Goal: Task Accomplishment & Management: Use online tool/utility

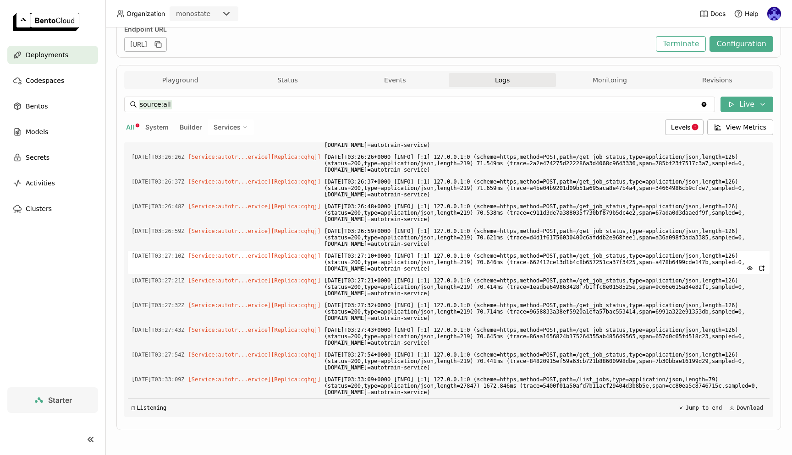
scroll to position [8642, 0]
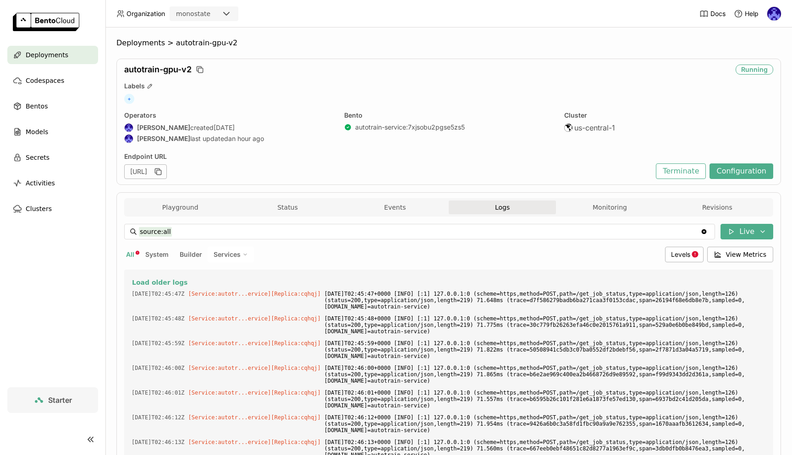
click at [59, 56] on span "Deployments" at bounding box center [47, 54] width 43 height 11
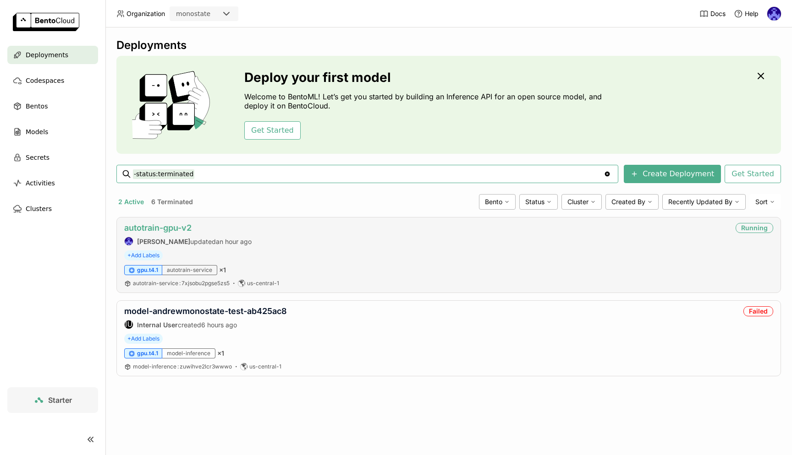
click at [158, 226] on link "autotrain-gpu-v2" at bounding box center [157, 228] width 67 height 10
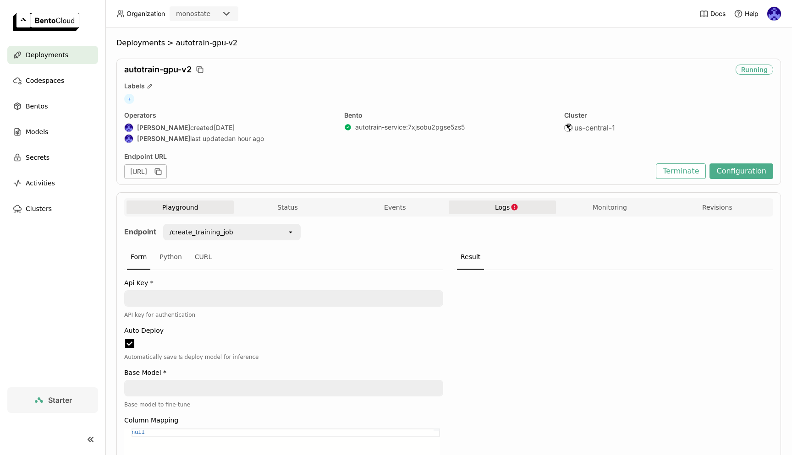
click at [551, 208] on button "Logs" at bounding box center [501, 208] width 107 height 14
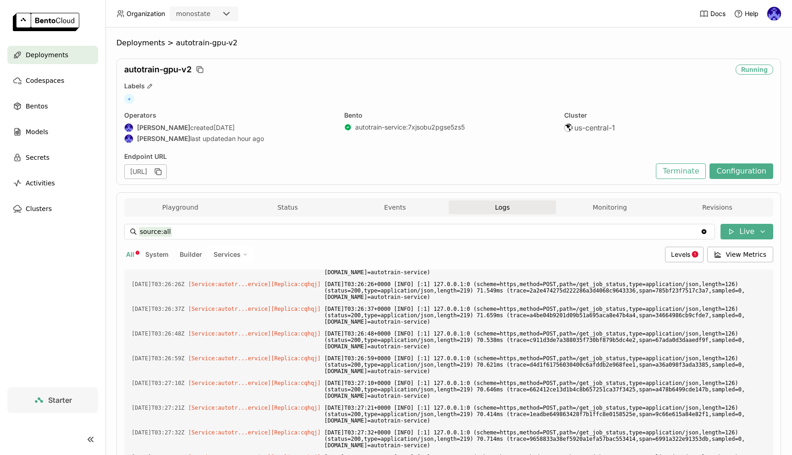
scroll to position [127, 0]
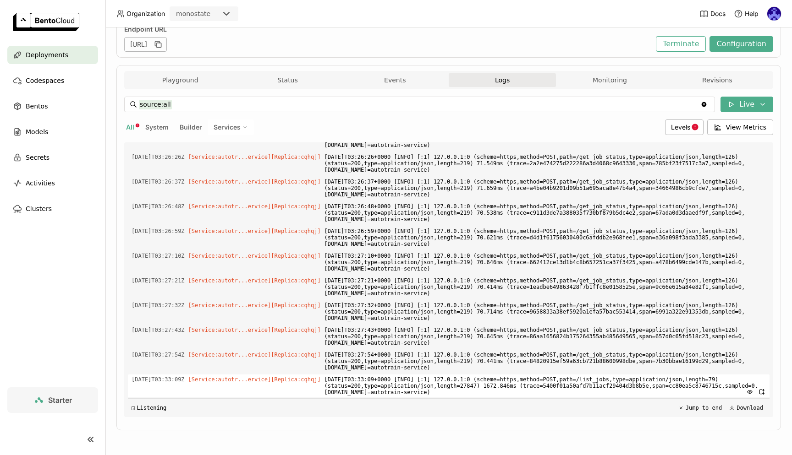
drag, startPoint x: 679, startPoint y: 392, endPoint x: 337, endPoint y: 382, distance: 342.3
click at [337, 382] on span "[DATE]T03:33:09+0000 [INFO] [:1] 127.0.0.1:0 (scheme=https,method=POST,path=/li…" at bounding box center [544, 386] width 441 height 23
copy span "[DATE]T03:33:09+0000 [INFO] [:1] 127.0.0.1:0 (scheme=https,method=POST,path=/li…"
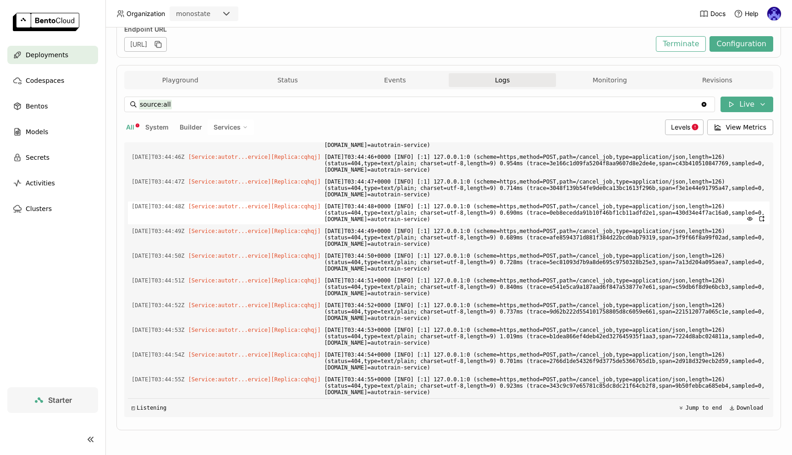
scroll to position [3132, 0]
click at [684, 46] on button "Terminate" at bounding box center [681, 44] width 50 height 16
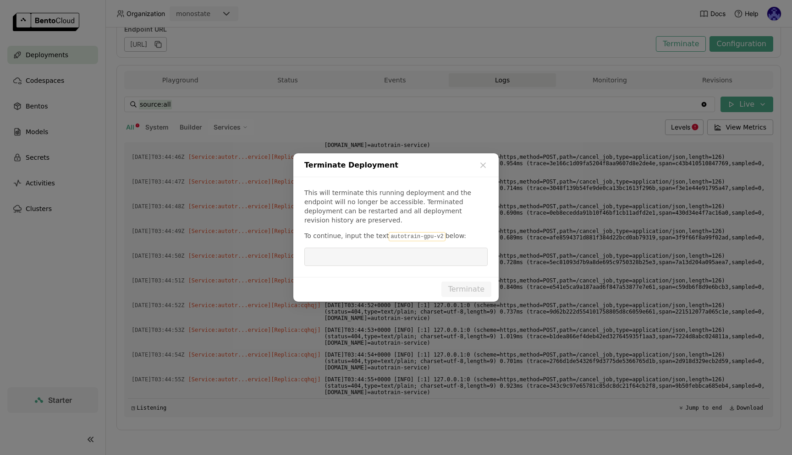
drag, startPoint x: 386, startPoint y: 232, endPoint x: 437, endPoint y: 233, distance: 51.3
click at [437, 233] on code "autotrain-gpu-v2" at bounding box center [416, 236] width 56 height 9
copy p "autotrain-gpu-v2"
click at [436, 254] on input "dialog" at bounding box center [396, 256] width 172 height 17
paste input "autotrain-gpu-v2"
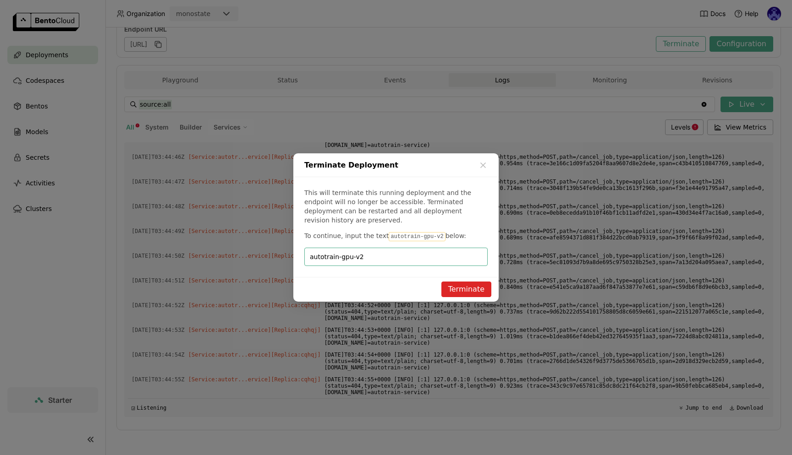
type input "autotrain-gpu-v2"
click at [464, 282] on button "Terminate" at bounding box center [466, 290] width 50 height 16
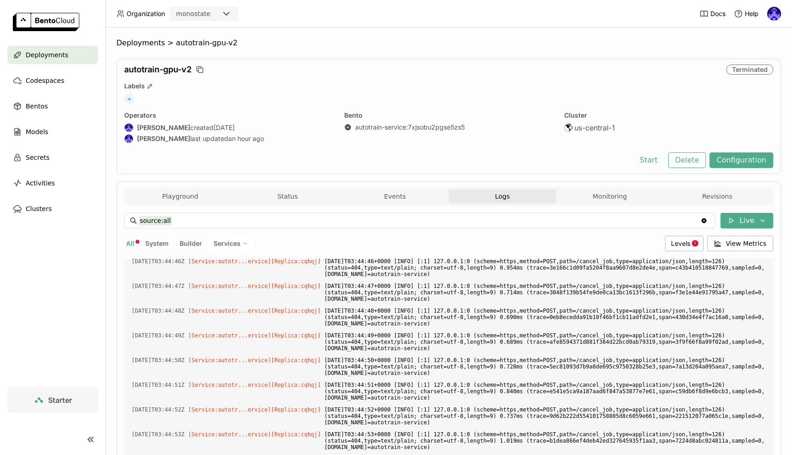
scroll to position [116, 0]
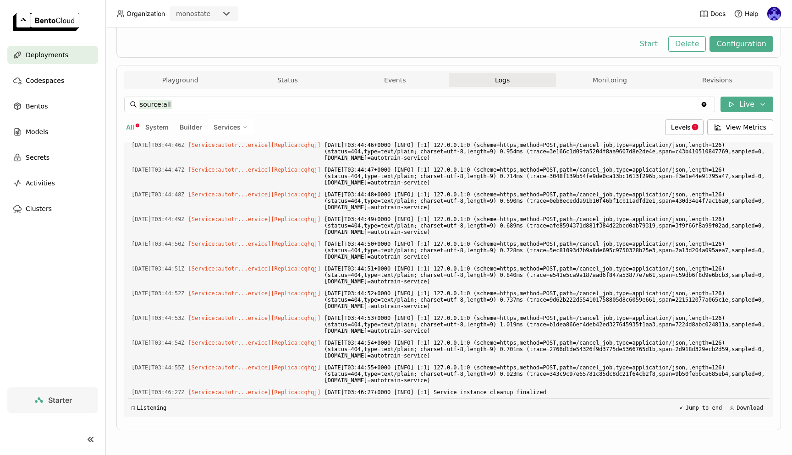
click at [49, 44] on link at bounding box center [52, 23] width 105 height 46
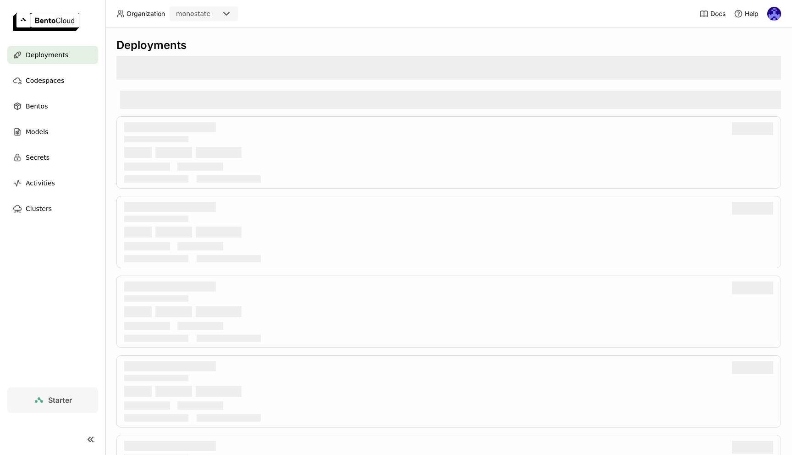
click at [55, 58] on span "Deployments" at bounding box center [47, 54] width 43 height 11
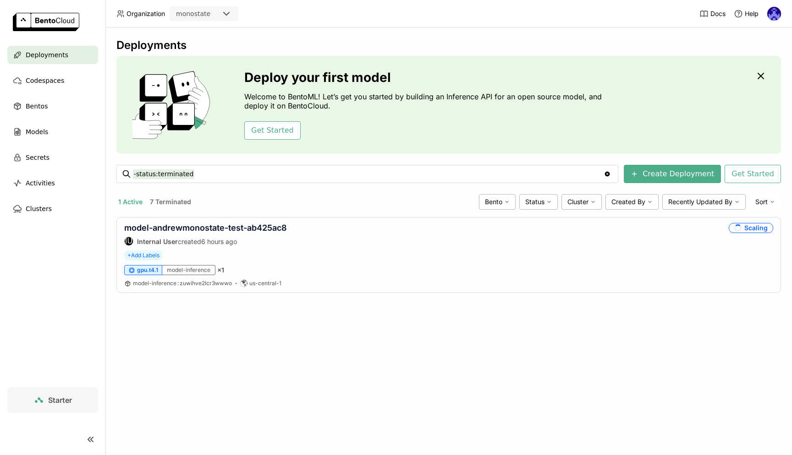
click at [595, 343] on div "Deployments Deploy your first model Welcome to BentoML! Let’s get you started b…" at bounding box center [448, 241] width 686 height 428
click at [258, 231] on link "model-andrewmonostate-test-ab425ac8" at bounding box center [205, 228] width 163 height 10
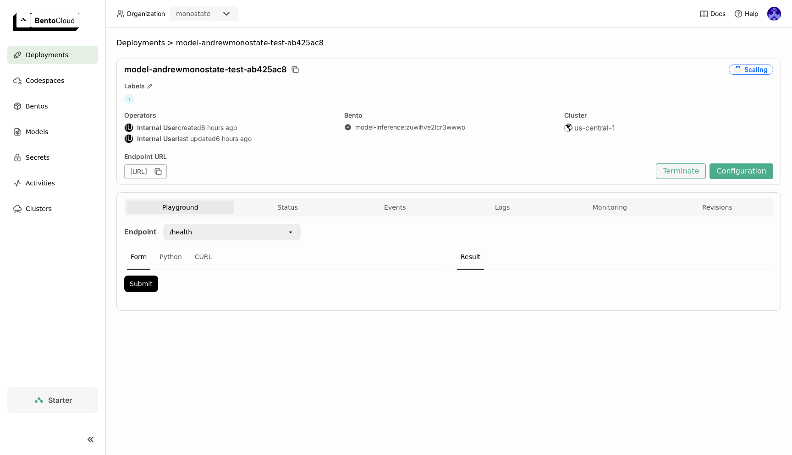
click at [677, 176] on button "Terminate" at bounding box center [681, 172] width 50 height 16
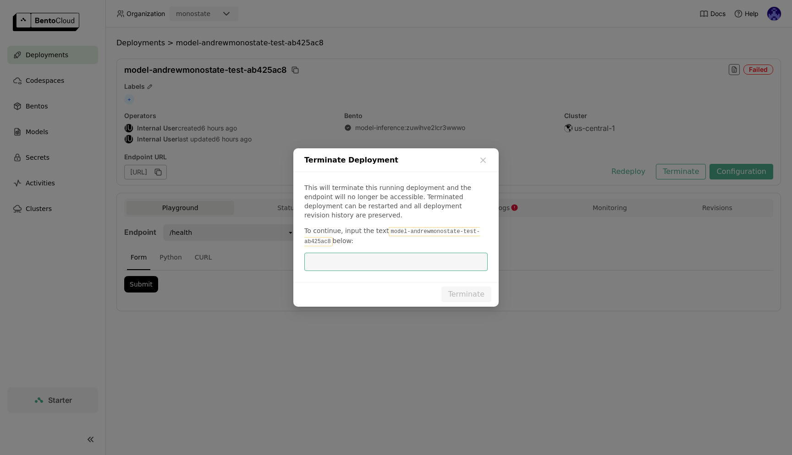
scroll to position [0, 0]
drag, startPoint x: 387, startPoint y: 228, endPoint x: 329, endPoint y: 238, distance: 58.1
click at [329, 238] on code "model-andrewmonostate-test-ab425ac8" at bounding box center [391, 236] width 175 height 19
copy p "model-andrewmonostate-test-ab425ac8"
click at [352, 265] on input "dialog" at bounding box center [396, 261] width 172 height 17
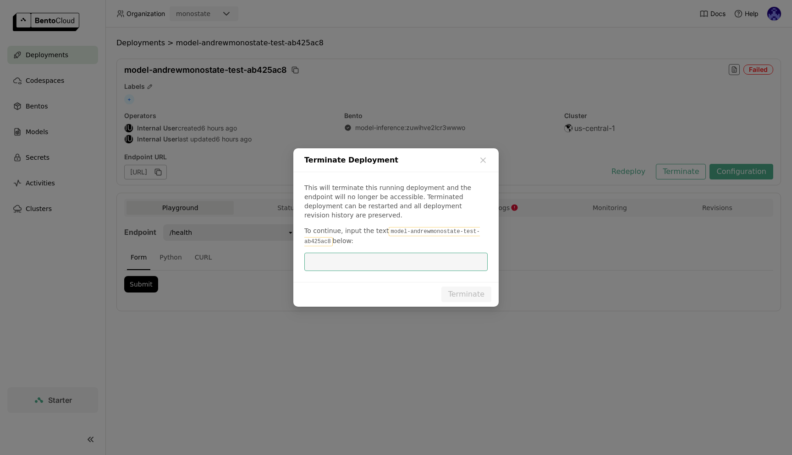
paste input "model-andrewmonostate-test-ab425ac8"
type input "model-andrewmonostate-test-ab425ac8"
click at [479, 276] on div "This will terminate this running deployment and the endpoint will no longer be …" at bounding box center [395, 227] width 205 height 110
click at [474, 289] on button "Terminate" at bounding box center [466, 295] width 50 height 16
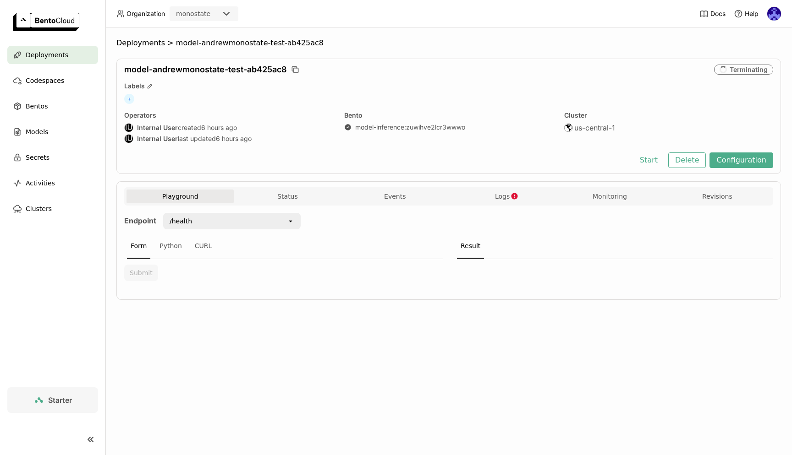
click at [44, 51] on span "Deployments" at bounding box center [47, 54] width 43 height 11
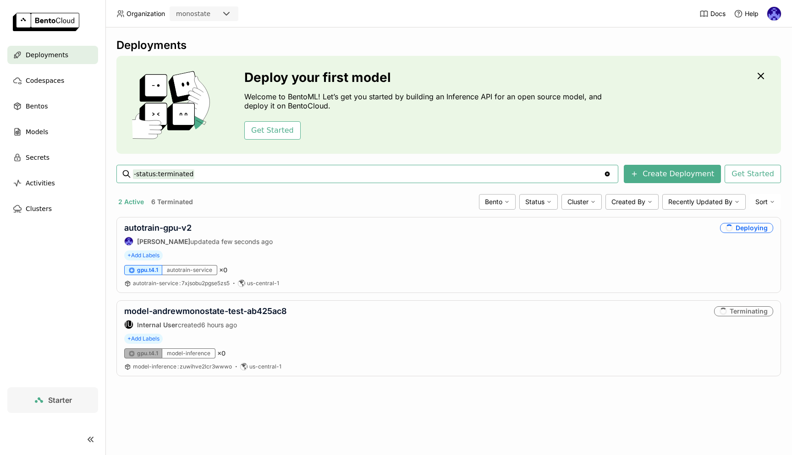
click at [293, 403] on div "Deployments Deploy your first model Welcome to BentoML! Let’s get you started b…" at bounding box center [448, 241] width 686 height 428
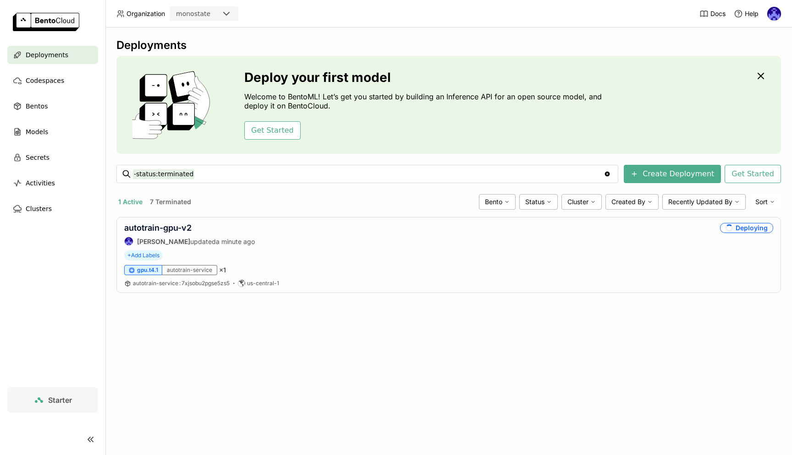
click at [401, 378] on div "Deployments Deploy your first model Welcome to BentoML! Let’s get you started b…" at bounding box center [448, 241] width 686 height 428
click at [175, 226] on link "autotrain-gpu-v2" at bounding box center [157, 228] width 67 height 10
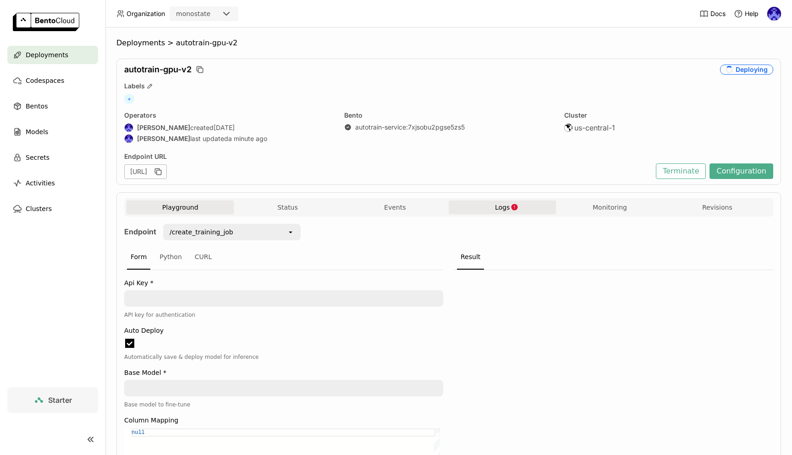
click at [511, 208] on icon "button" at bounding box center [514, 207] width 6 height 6
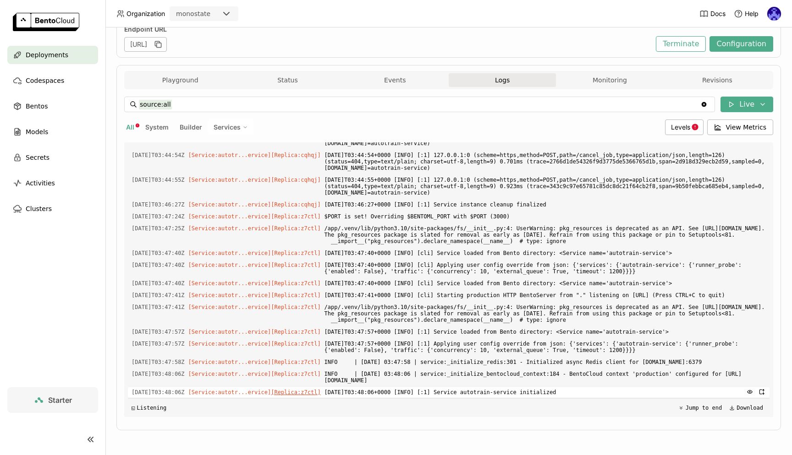
scroll to position [2765, 0]
click at [576, 439] on div "Deployments > autotrain-gpu-v2 autotrain-gpu-v2 Running Labels + Operators [PER…" at bounding box center [448, 177] width 664 height 533
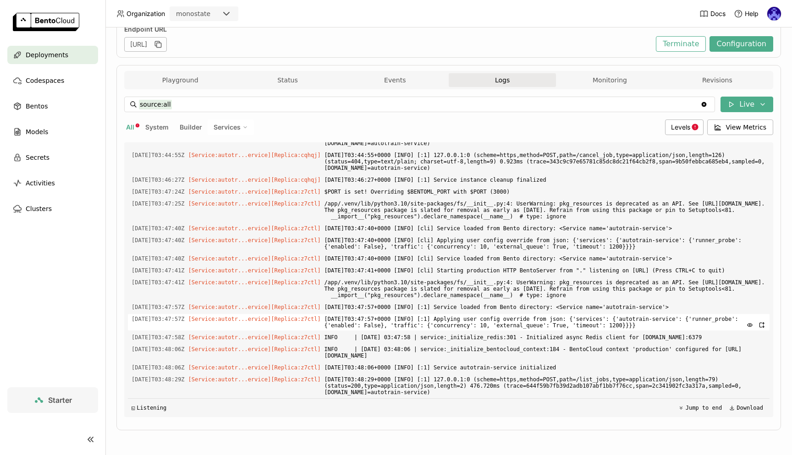
scroll to position [2790, 0]
click at [48, 53] on span "Deployments" at bounding box center [47, 54] width 43 height 11
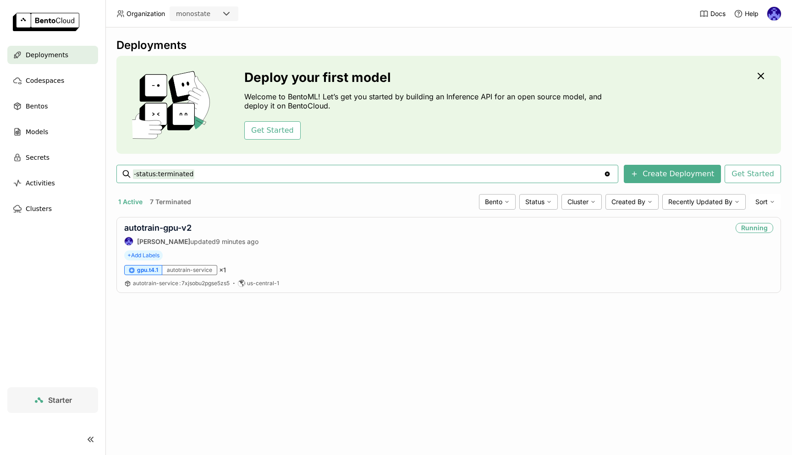
click at [261, 373] on div "Deployments Deploy your first model Welcome to BentoML! Let’s get you started b…" at bounding box center [448, 241] width 686 height 428
click at [161, 232] on link "autotrain-gpu-v2" at bounding box center [157, 228] width 67 height 10
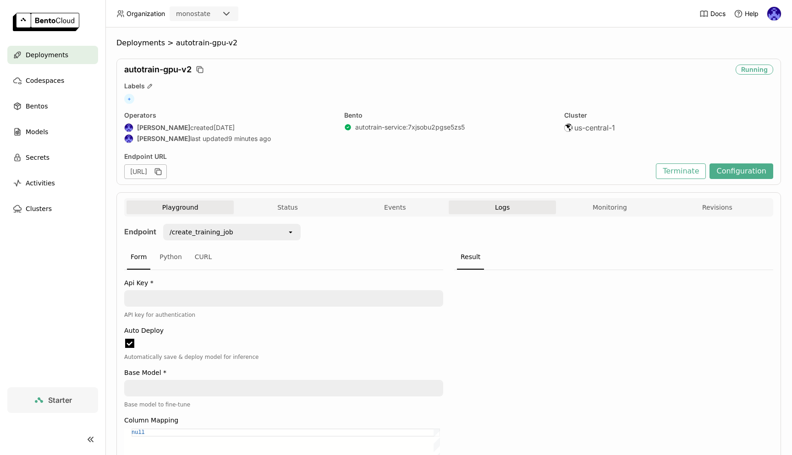
click at [497, 208] on span "Logs" at bounding box center [502, 207] width 15 height 8
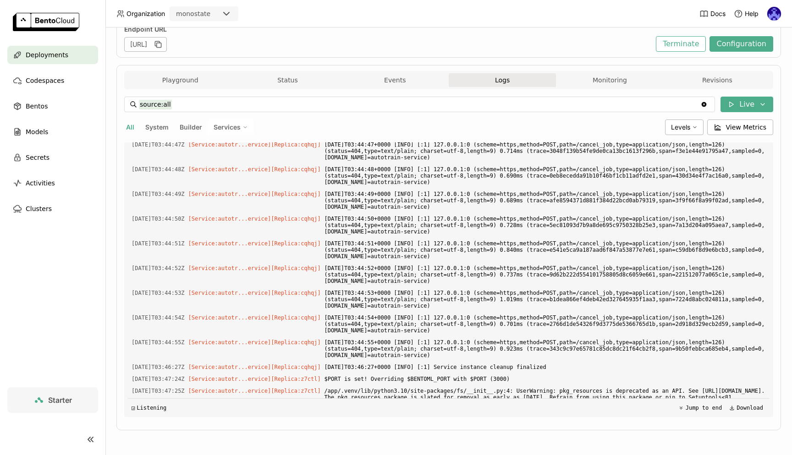
scroll to position [0, 0]
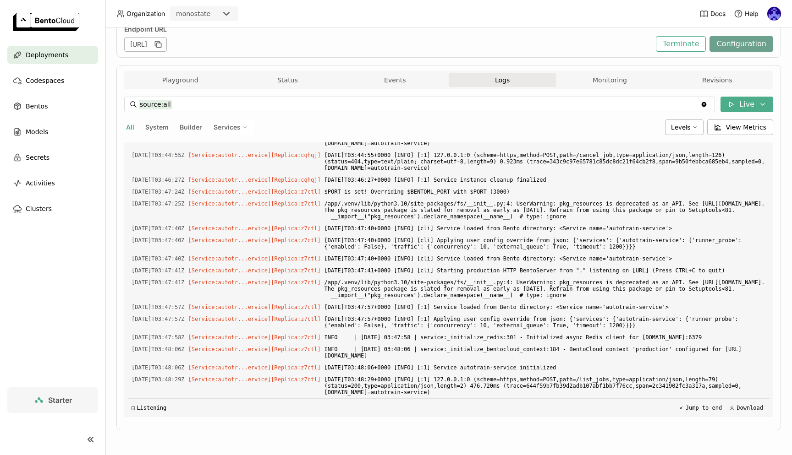
click at [749, 43] on button "Configuration" at bounding box center [741, 44] width 64 height 16
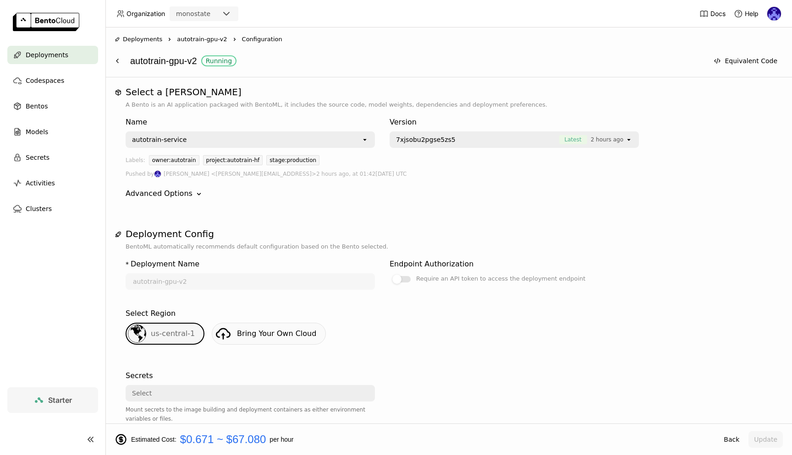
click at [622, 143] on span "2 hours ago" at bounding box center [606, 139] width 33 height 9
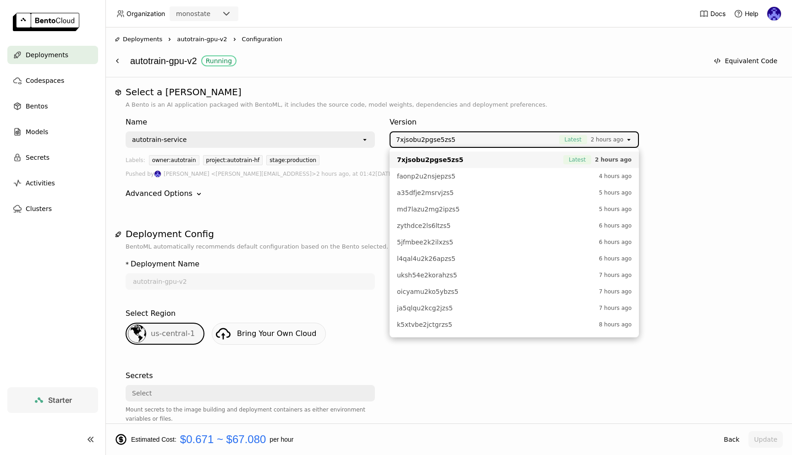
click at [628, 137] on icon "open" at bounding box center [628, 139] width 7 height 7
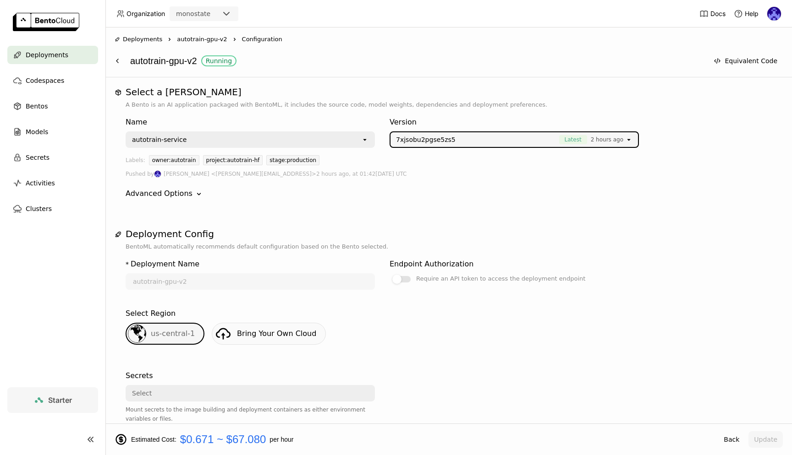
click at [591, 114] on div "Version 7xjsobu2pgse5zs5 Latest 2 hours ago open" at bounding box center [513, 130] width 249 height 35
click at [425, 198] on div "Advanced Options Down" at bounding box center [449, 193] width 646 height 11
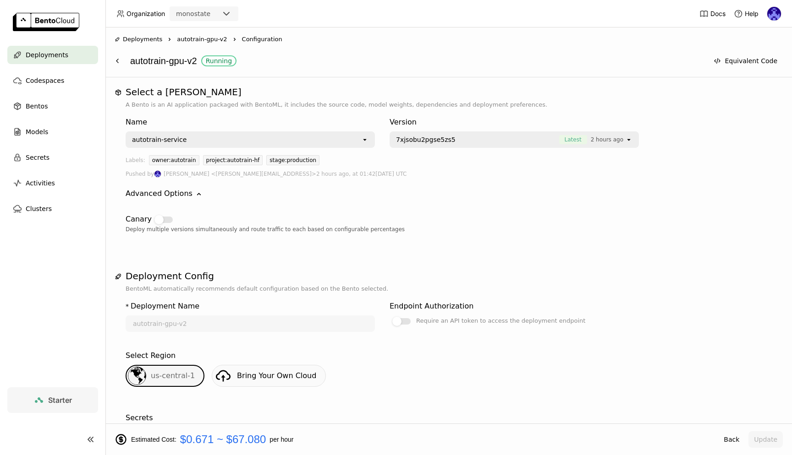
click at [532, 220] on div "Canary" at bounding box center [449, 219] width 646 height 11
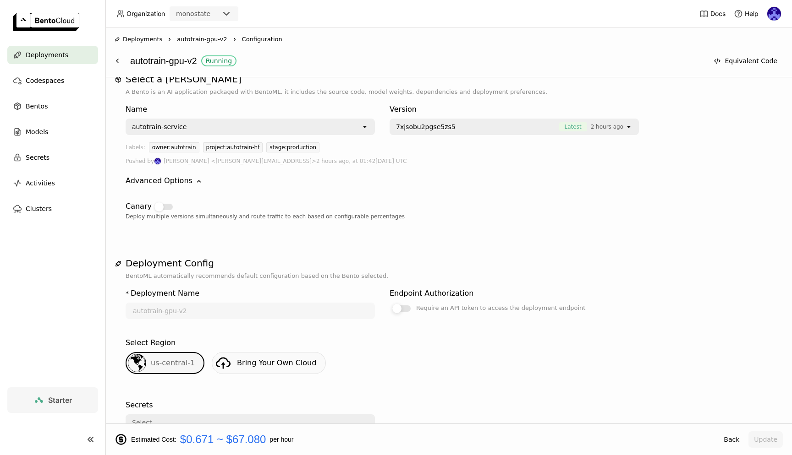
scroll to position [57, 0]
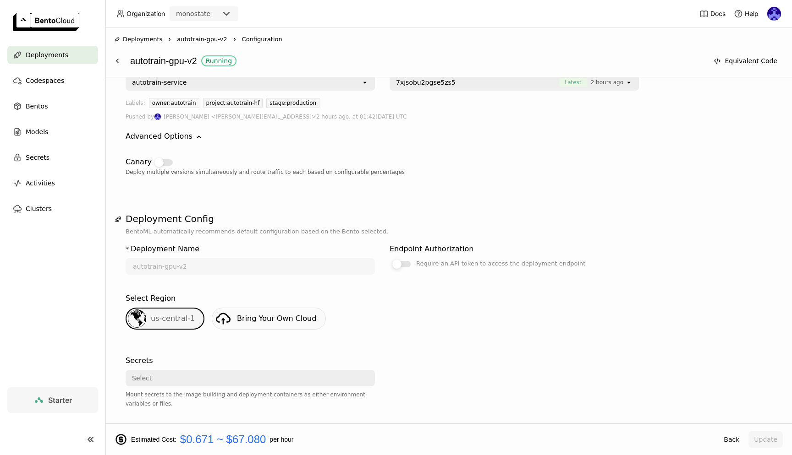
click at [402, 268] on label "Require an API token to access the deployment endpoint" at bounding box center [513, 263] width 249 height 11
click at [389, 316] on input "Require an API token to access the deployment endpoint" at bounding box center [389, 316] width 0 height 0
click at [403, 266] on div at bounding box center [405, 264] width 9 height 9
click at [389, 316] on input "Require an API token to access the deployment endpoint" at bounding box center [389, 316] width 0 height 0
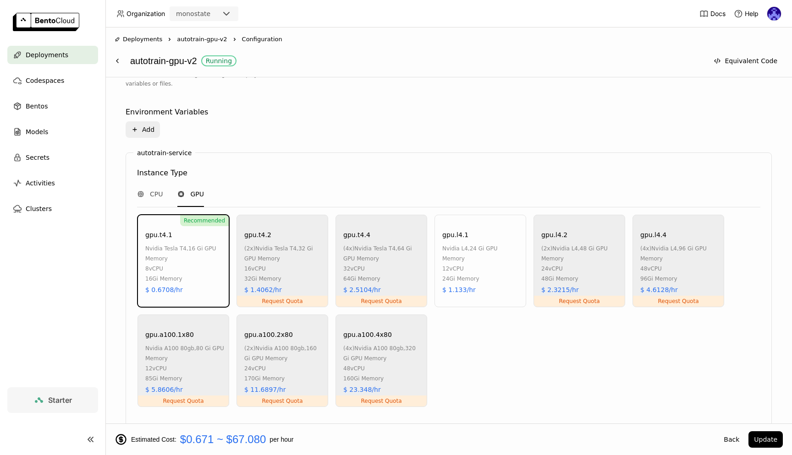
scroll to position [548, 0]
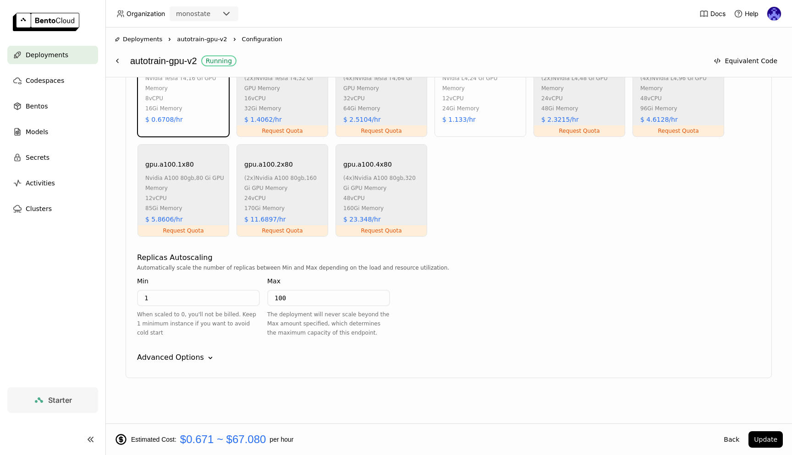
click at [199, 300] on input "1" at bounding box center [198, 298] width 121 height 15
type input "0"
click at [503, 306] on div "Automatically scale the number of replicas between Min and Max depending on the…" at bounding box center [448, 304] width 623 height 82
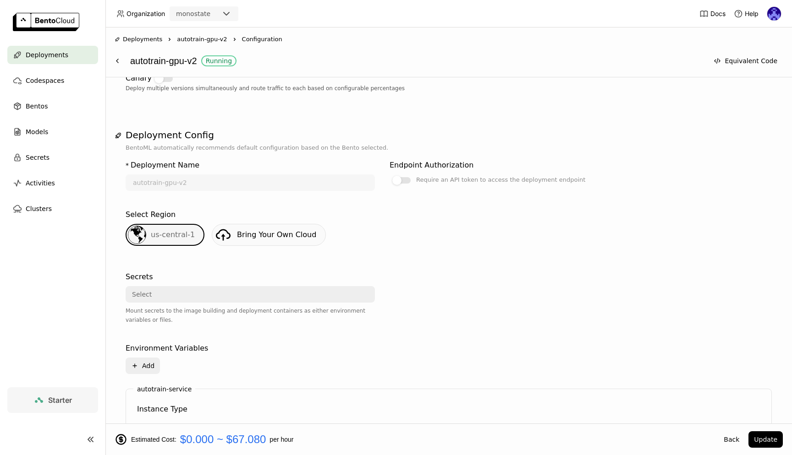
scroll to position [55, 0]
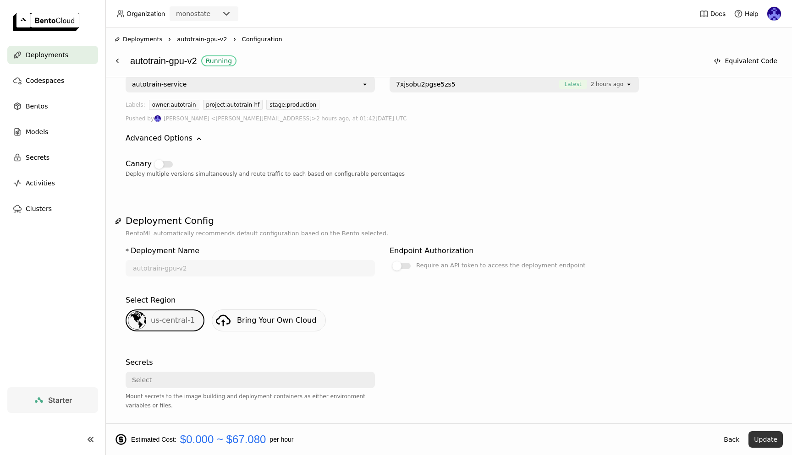
click at [762, 442] on button "Update" at bounding box center [765, 440] width 34 height 16
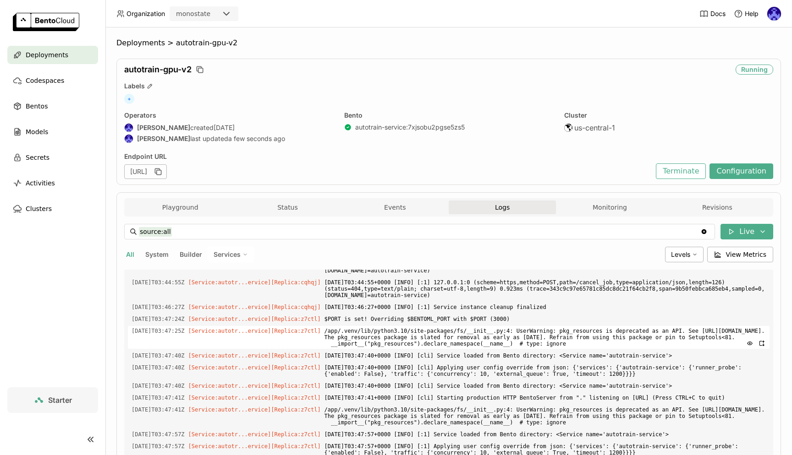
scroll to position [0, 0]
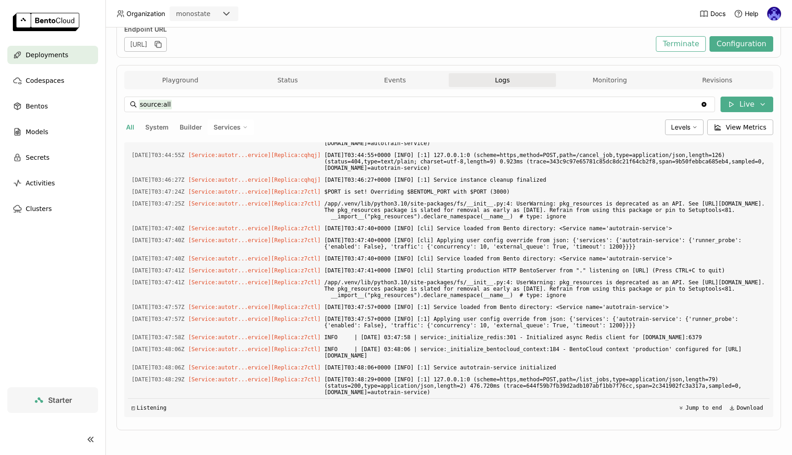
click at [36, 55] on span "Deployments" at bounding box center [47, 54] width 43 height 11
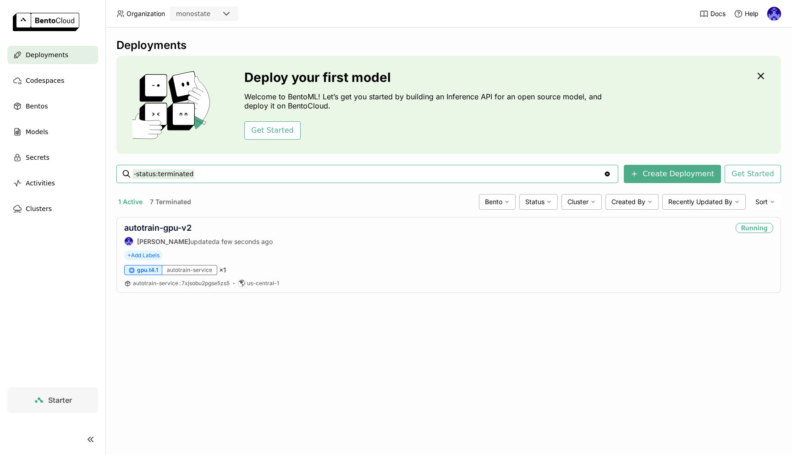
click at [366, 351] on div "Deployments Deploy your first model Welcome to BentoML! Let’s get you started b…" at bounding box center [448, 241] width 686 height 428
click at [165, 229] on link "autotrain-gpu-v2" at bounding box center [157, 228] width 67 height 10
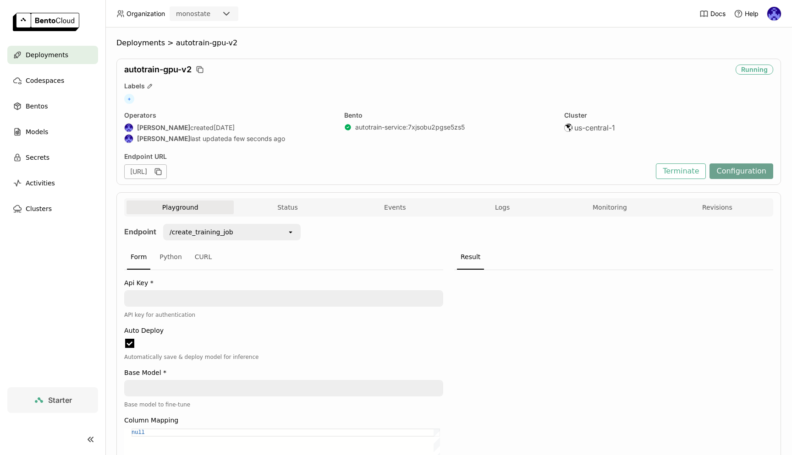
click at [752, 173] on button "Configuration" at bounding box center [741, 172] width 64 height 16
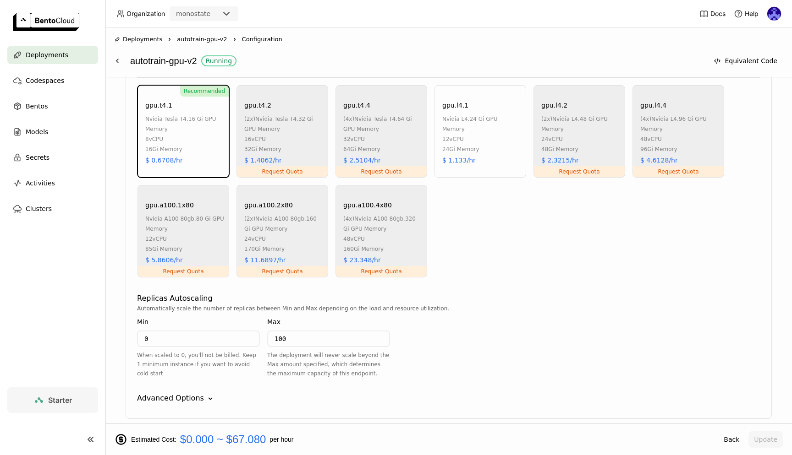
scroll to position [506, 0]
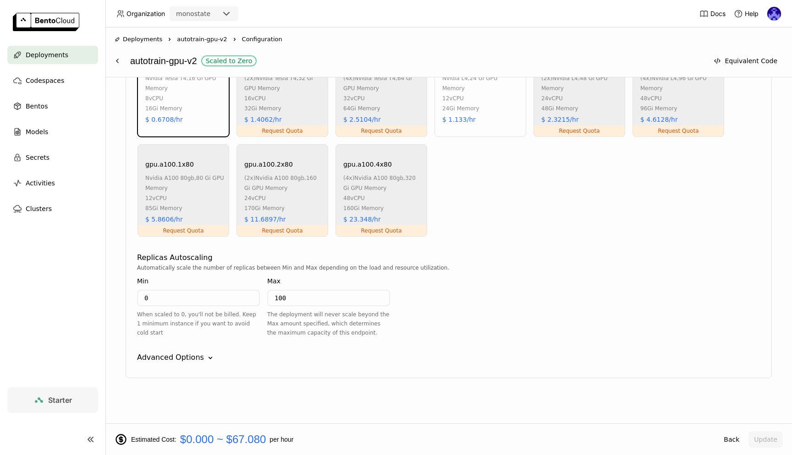
click at [61, 53] on span "Deployments" at bounding box center [47, 54] width 43 height 11
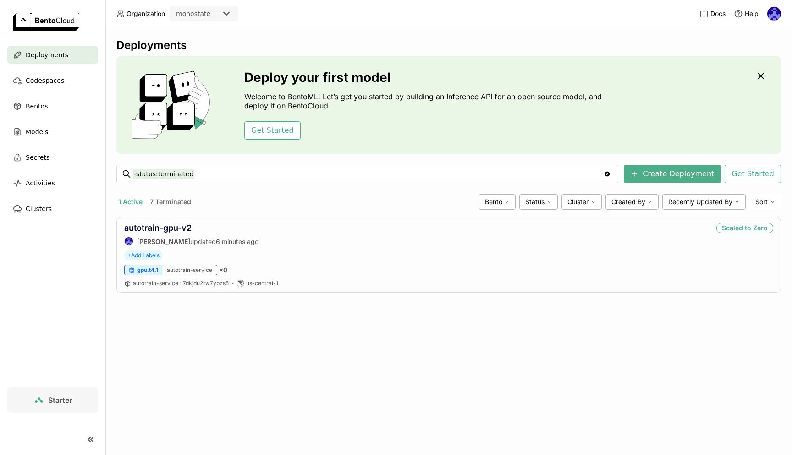
click at [351, 382] on div "Deployments Deploy your first model Welcome to BentoML! Let’s get you started b…" at bounding box center [448, 241] width 686 height 428
click at [511, 359] on div "Deployments Deploy your first model Welcome to BentoML! Let’s get you started b…" at bounding box center [448, 241] width 686 height 428
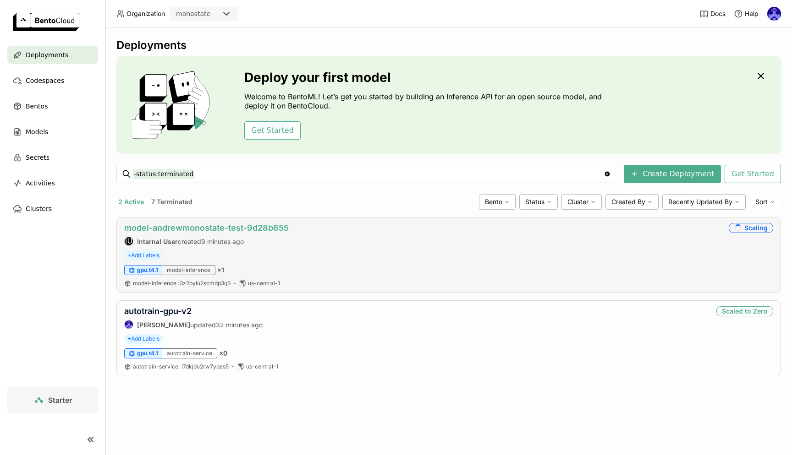
click at [207, 231] on link "model-andrewmonostate-test-9d28b655" at bounding box center [206, 228] width 164 height 10
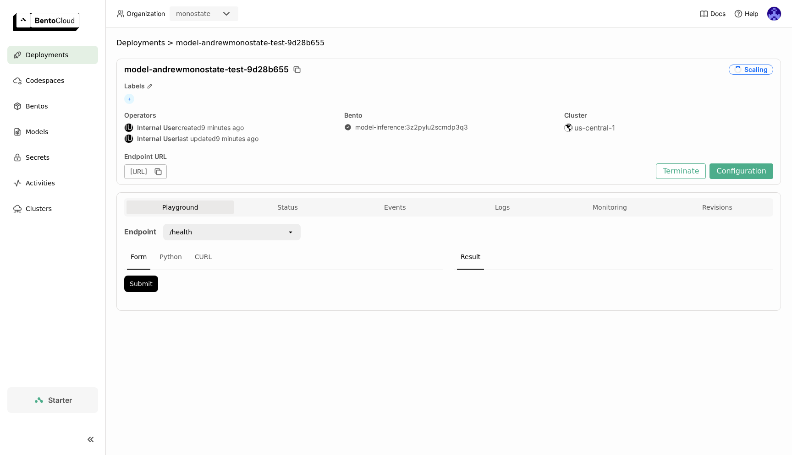
click at [492, 200] on div "Playground Status Events Logs Monitoring Revisions" at bounding box center [448, 207] width 649 height 18
click at [497, 209] on span "Logs" at bounding box center [502, 207] width 15 height 8
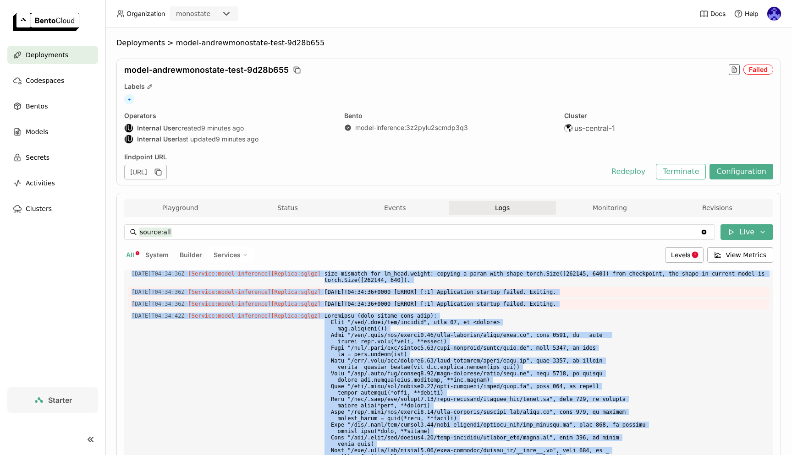
scroll to position [128, 0]
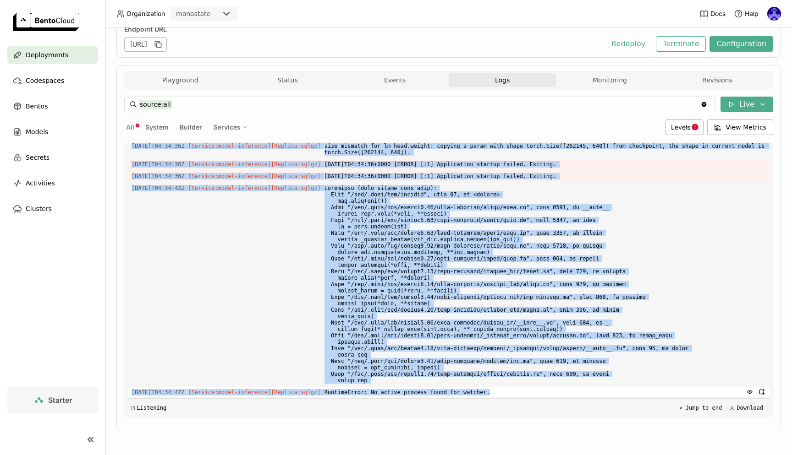
drag, startPoint x: 357, startPoint y: 277, endPoint x: 534, endPoint y: 395, distance: 213.1
click at [534, 395] on div "Load older logs [DATE]T04:30:53Z [Service:model-inference] [Replica: sglgz ] [D…" at bounding box center [448, 279] width 641 height 275
copy div "Load older logs [DATE]T04:30:53Z [Service:model-inference] [Replica: sglgz ] [D…"
click at [77, 52] on div "Deployments" at bounding box center [52, 55] width 91 height 18
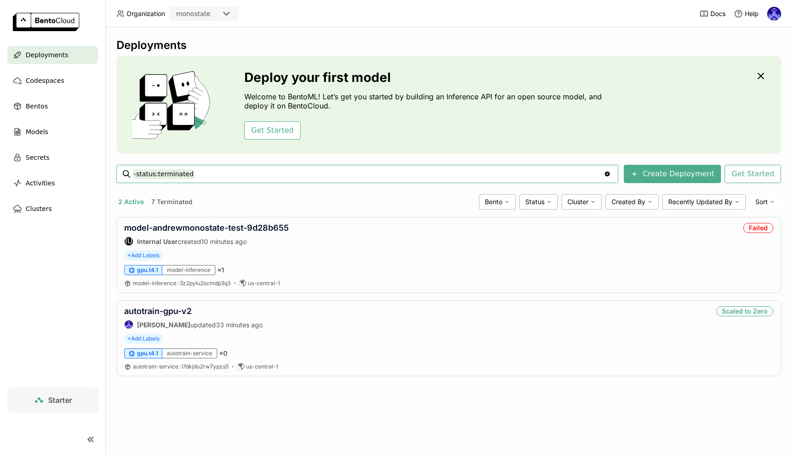
click at [441, 389] on div "Deployments Deploy your first model Welcome to BentoML! Let’s get you started b…" at bounding box center [448, 214] width 664 height 352
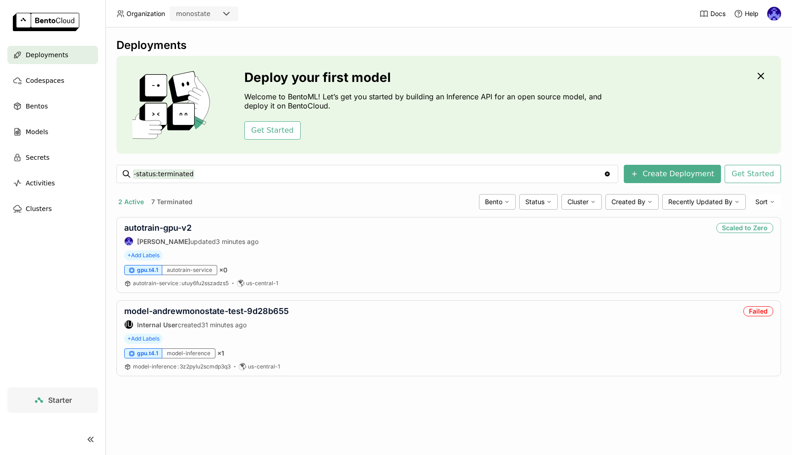
click at [397, 386] on div "Deployments Deploy your first model Welcome to BentoML! Let’s get you started b…" at bounding box center [448, 214] width 664 height 352
click at [355, 417] on div "Deployments Deploy your first model Welcome to BentoML! Let’s get you started b…" at bounding box center [448, 241] width 686 height 428
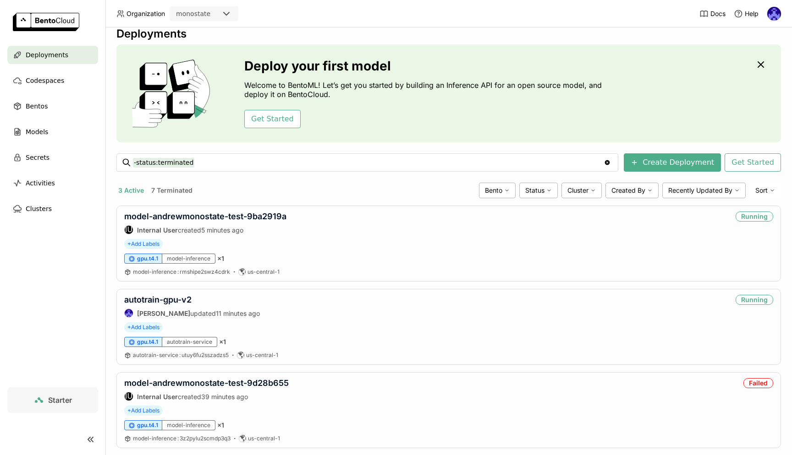
scroll to position [29, 0]
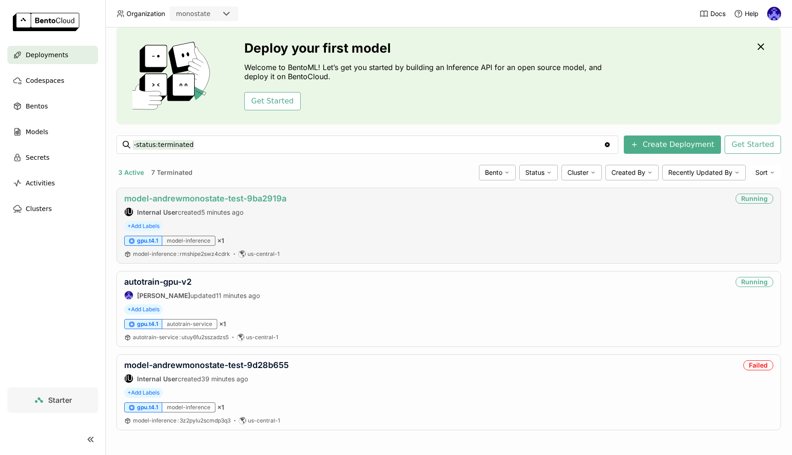
click at [262, 199] on link "model-andrewmonostate-test-9ba2919a" at bounding box center [205, 199] width 162 height 10
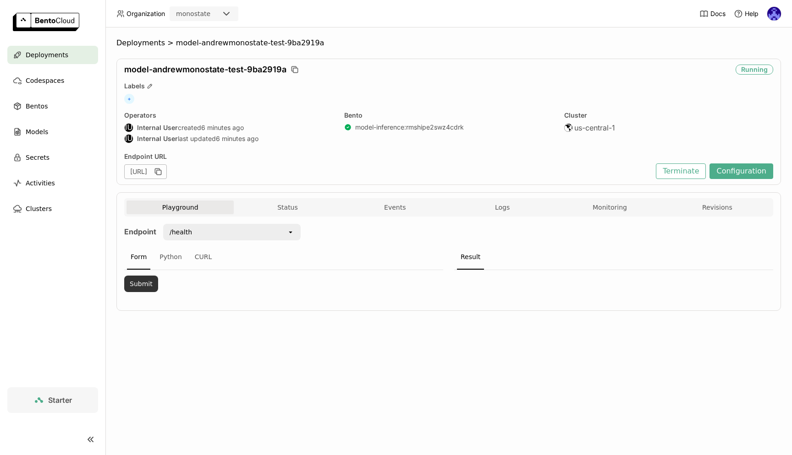
scroll to position [0, 0]
click at [162, 259] on div "Python" at bounding box center [171, 257] width 30 height 25
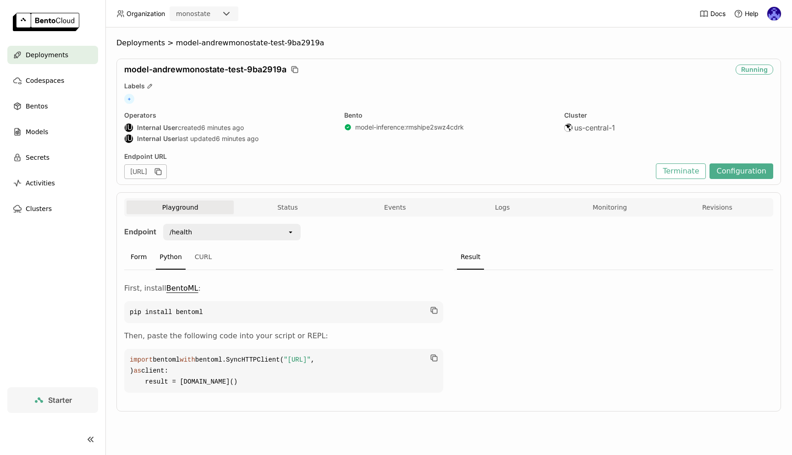
click at [140, 263] on div "Form" at bounding box center [138, 257] width 23 height 25
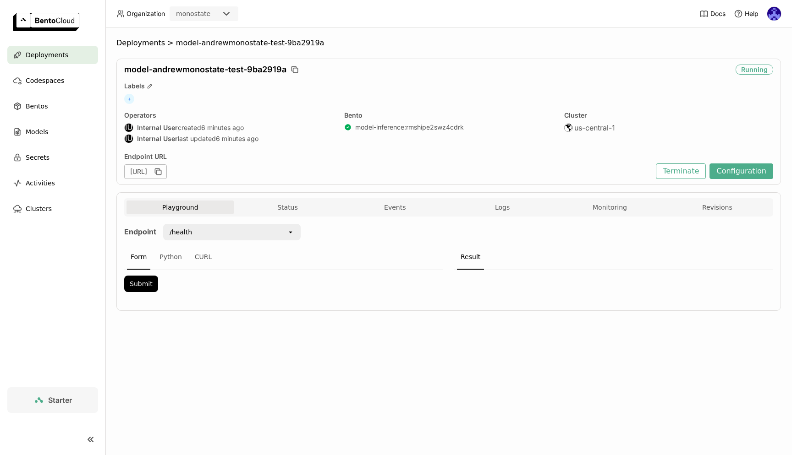
click at [212, 232] on div "/health" at bounding box center [225, 232] width 123 height 15
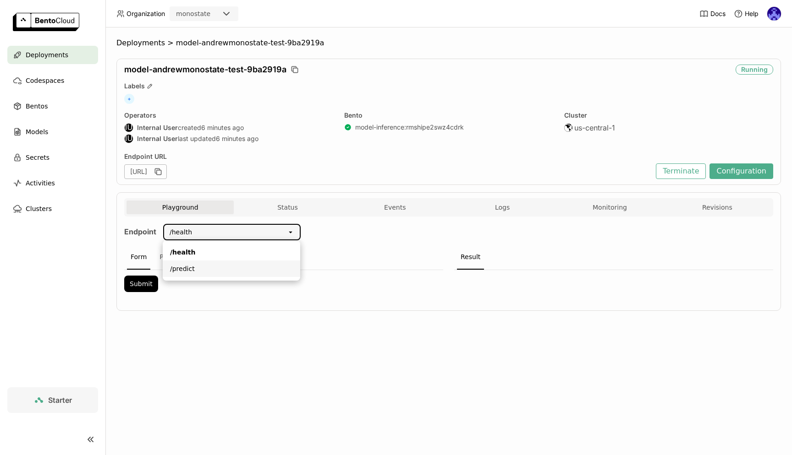
click at [251, 266] on div "/predict" at bounding box center [231, 268] width 123 height 9
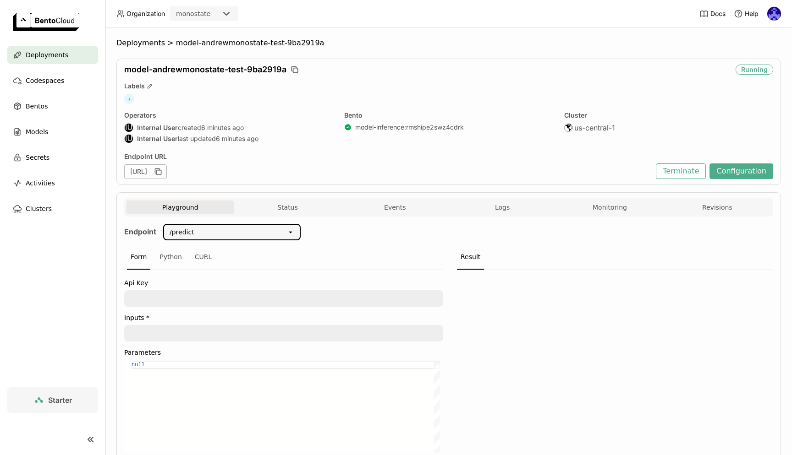
click at [344, 239] on div "Endpoint /predict open Form Python CURL Api Key Inputs * Parameters null null S…" at bounding box center [448, 353] width 649 height 258
click at [514, 216] on div "Playground Status Events Logs Monitoring Revisions" at bounding box center [448, 209] width 644 height 16
click at [509, 209] on button "Logs" at bounding box center [501, 208] width 107 height 14
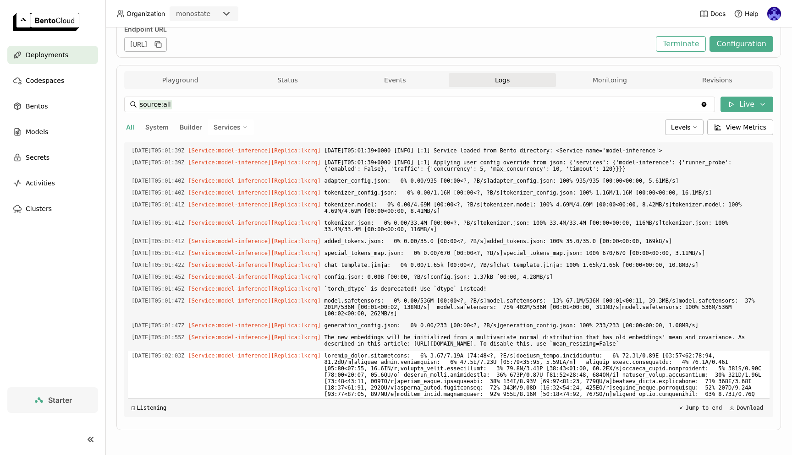
scroll to position [1435, 0]
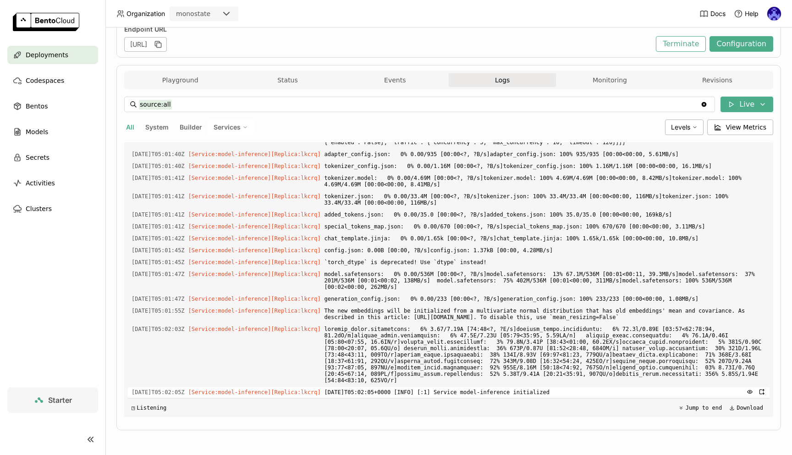
drag, startPoint x: 555, startPoint y: 241, endPoint x: 590, endPoint y: 391, distance: 153.7
click at [590, 391] on div "Load older logs [DATE]T04:59:30Z [Builder] [ model-inference:rmshipe2swz4cdrk ]…" at bounding box center [448, 279] width 641 height 275
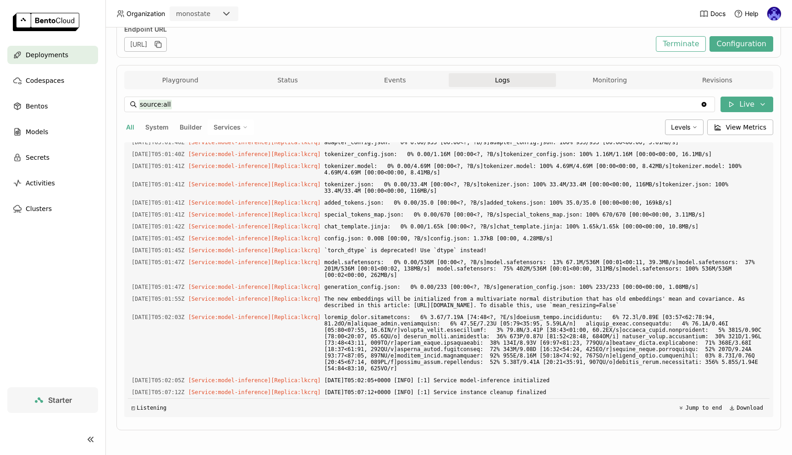
scroll to position [1447, 0]
click at [57, 47] on div "Deployments" at bounding box center [52, 55] width 91 height 18
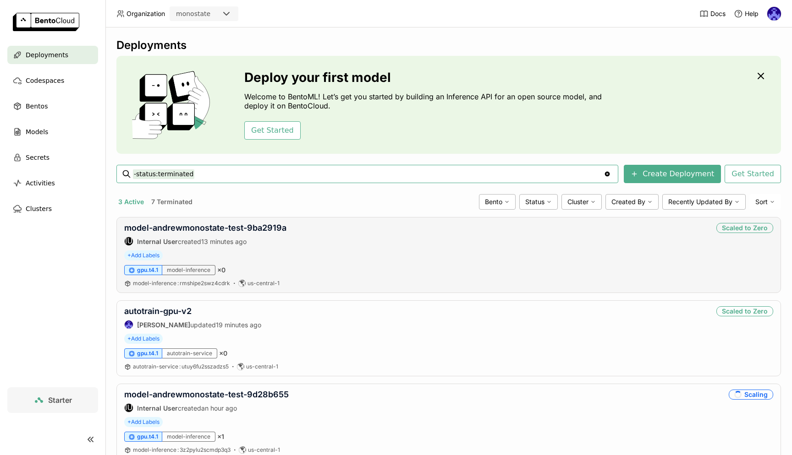
scroll to position [29, 0]
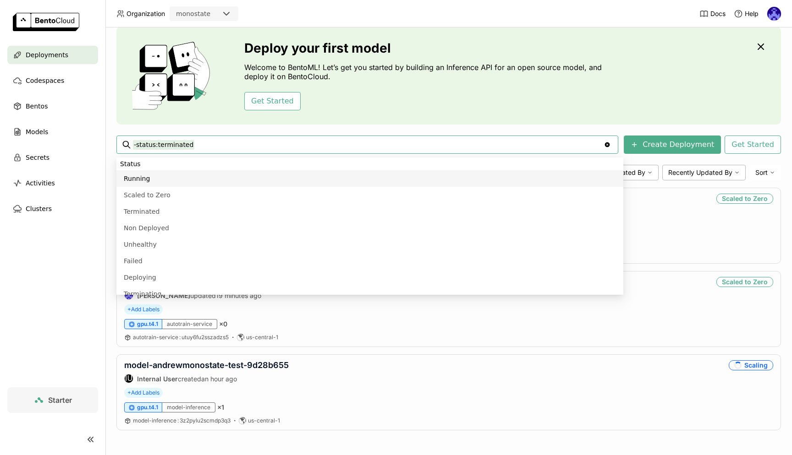
click at [583, 88] on div "Deploy your first model Welcome to BentoML! Let’s get you started by building a…" at bounding box center [425, 76] width 362 height 70
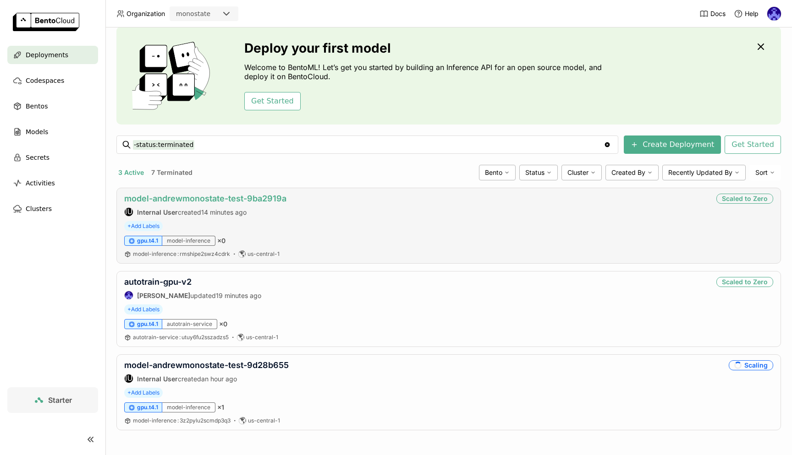
click at [240, 197] on link "model-andrewmonostate-test-9ba2919a" at bounding box center [205, 199] width 162 height 10
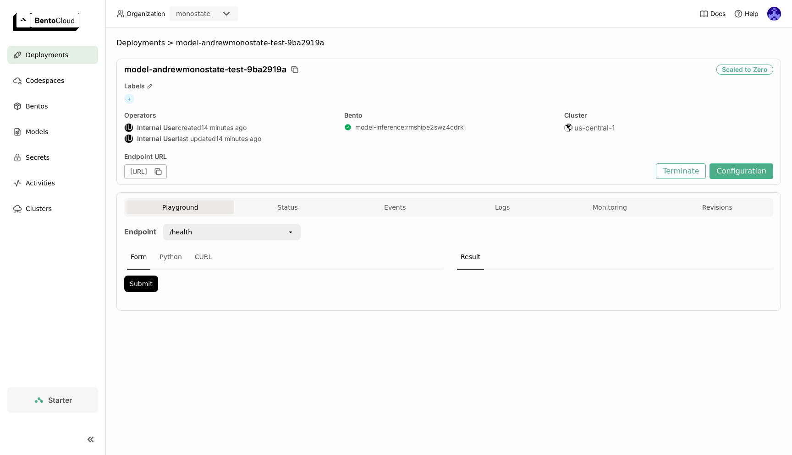
scroll to position [0, 0]
drag, startPoint x: 273, startPoint y: 173, endPoint x: 357, endPoint y: 174, distance: 84.3
click at [357, 174] on div "[URL]" at bounding box center [387, 171] width 527 height 15
click at [372, 174] on div "[URL]" at bounding box center [387, 171] width 527 height 15
click at [167, 172] on div "[URL]" at bounding box center [145, 171] width 43 height 15
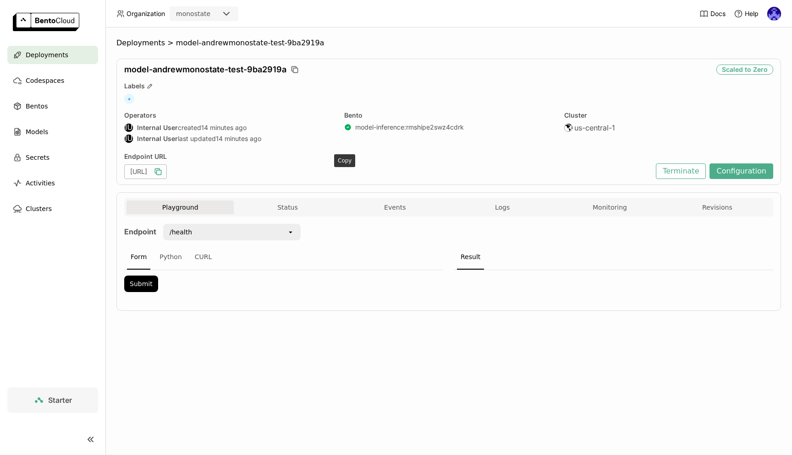
click at [163, 172] on icon "button" at bounding box center [157, 171] width 9 height 9
click at [393, 336] on div "Deployments > model-andrewmonostate-test-9ba2919a model-andrewmonostate-test-9b…" at bounding box center [448, 241] width 686 height 428
click at [53, 55] on span "Deployments" at bounding box center [47, 54] width 43 height 11
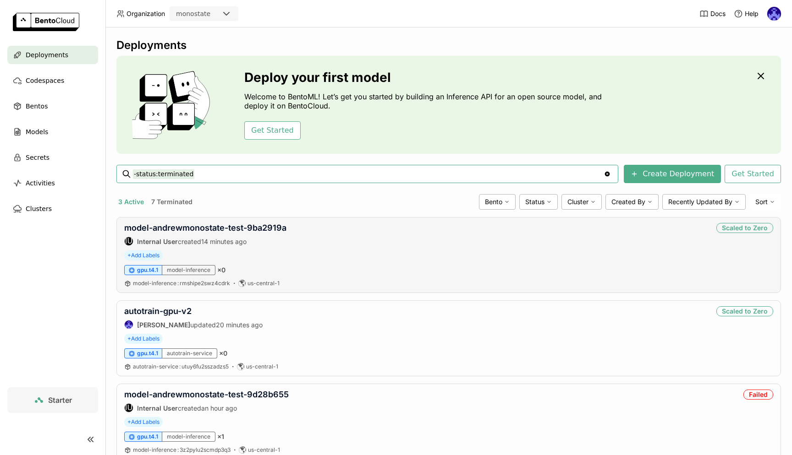
scroll to position [12, 0]
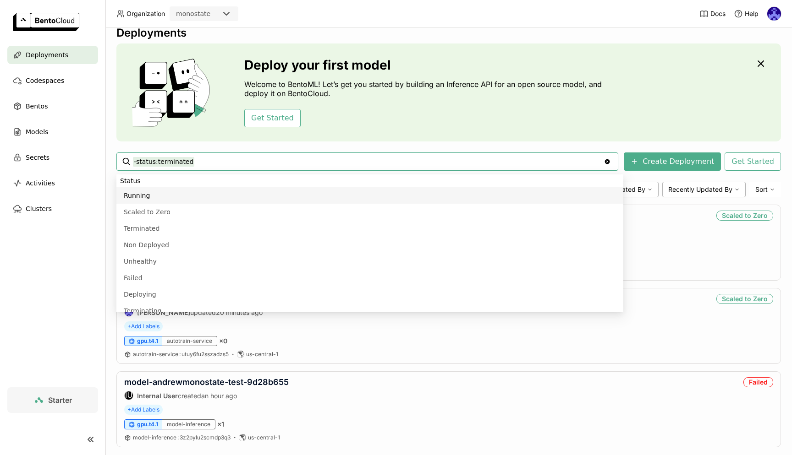
click at [484, 142] on div "Deployments Deploy your first model Welcome to BentoML! Let’s get you started b…" at bounding box center [448, 243] width 664 height 435
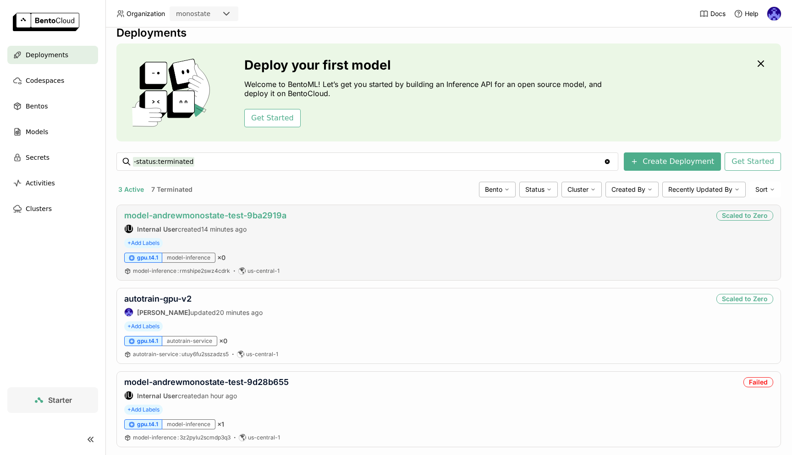
click at [244, 218] on link "model-andrewmonostate-test-9ba2919a" at bounding box center [205, 216] width 162 height 10
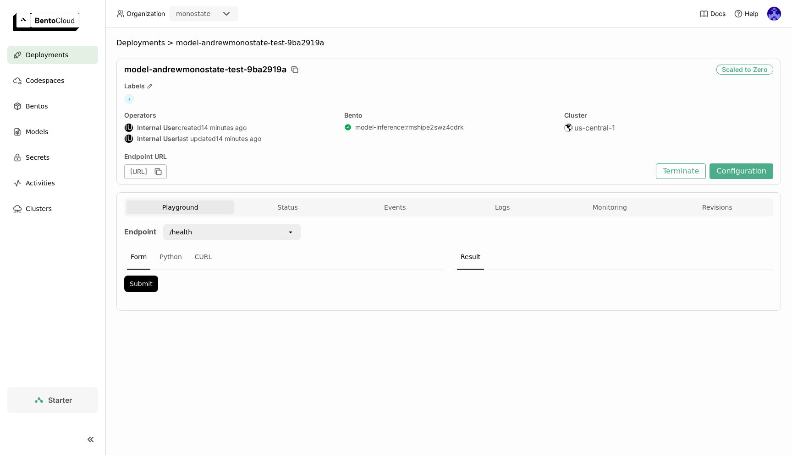
scroll to position [0, 0]
click at [260, 109] on div "model-andrewmonostate-test-9ba2919a Scaled to Zero Labels + Operators IU Intern…" at bounding box center [448, 122] width 664 height 126
click at [31, 55] on span "Deployments" at bounding box center [47, 54] width 43 height 11
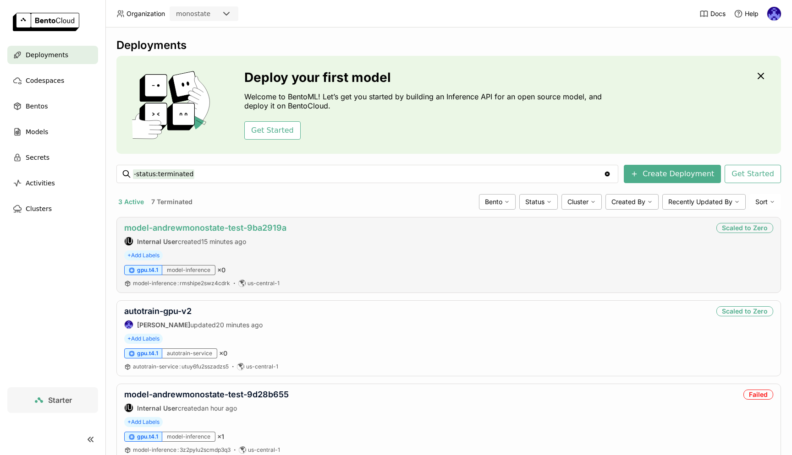
click at [241, 226] on link "model-andrewmonostate-test-9ba2919a" at bounding box center [205, 228] width 162 height 10
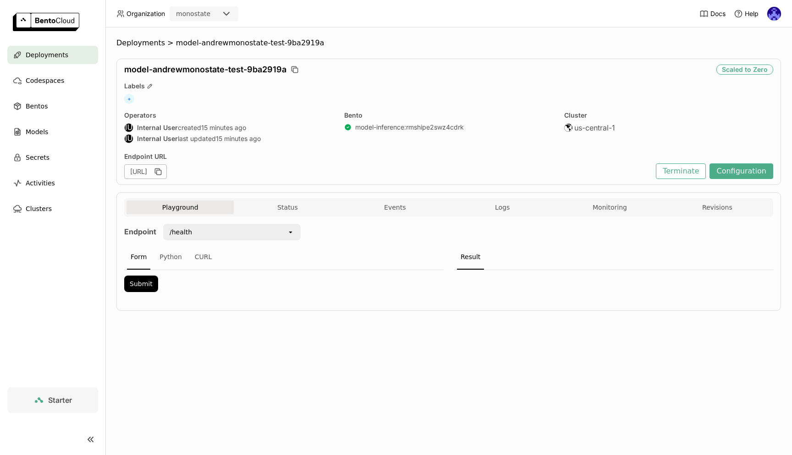
scroll to position [0, 0]
click at [293, 71] on icon "button" at bounding box center [294, 69] width 9 height 9
click at [344, 345] on div "Deployments > model-andrewmonostate-test-9ba2919a model-andrewmonostate-test-9b…" at bounding box center [448, 241] width 686 height 428
click at [199, 260] on div "CURL" at bounding box center [203, 257] width 25 height 25
click at [76, 58] on div "Deployments" at bounding box center [52, 55] width 91 height 18
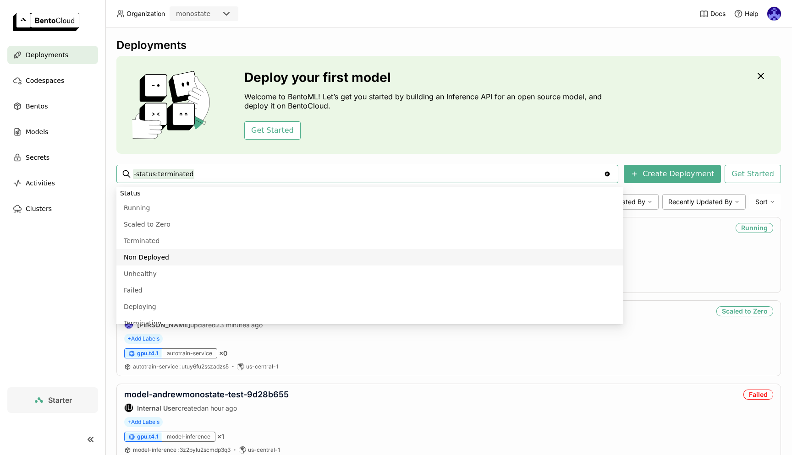
click at [104, 279] on nav "Deployments Codespaces Bentos Models Secrets Activities Clusters" at bounding box center [52, 217] width 105 height 342
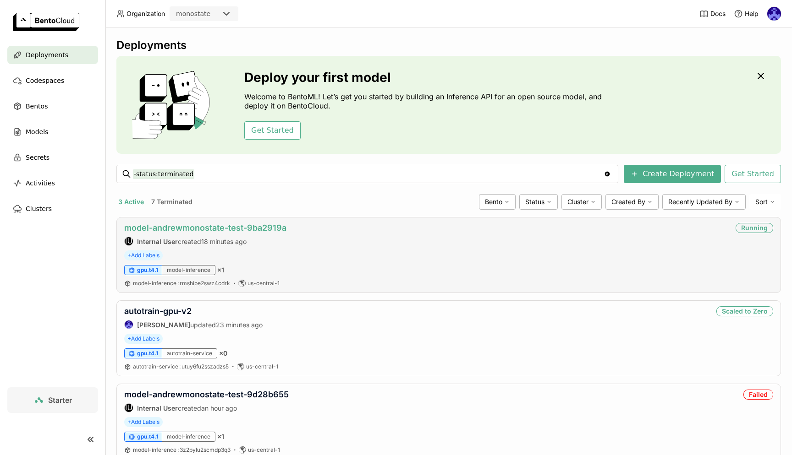
click at [198, 224] on link "model-andrewmonostate-test-9ba2919a" at bounding box center [205, 228] width 162 height 10
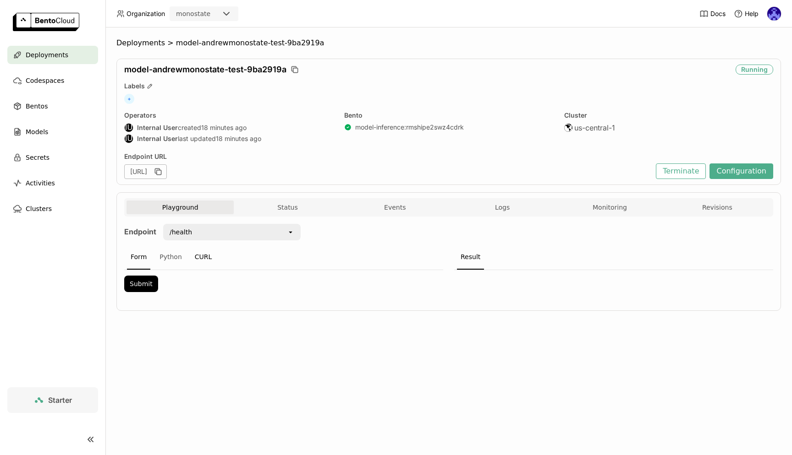
click at [203, 258] on div "CURL" at bounding box center [203, 257] width 25 height 25
click at [207, 233] on div "/health" at bounding box center [225, 232] width 123 height 15
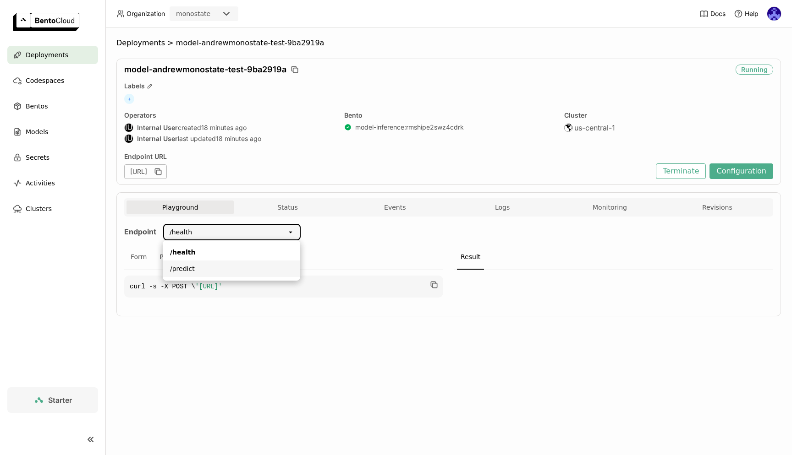
click at [224, 265] on div "/predict" at bounding box center [231, 268] width 123 height 9
click at [218, 366] on div "Deployments > model-andrewmonostate-test-9ba2919a model-andrewmonostate-test-9b…" at bounding box center [448, 241] width 686 height 428
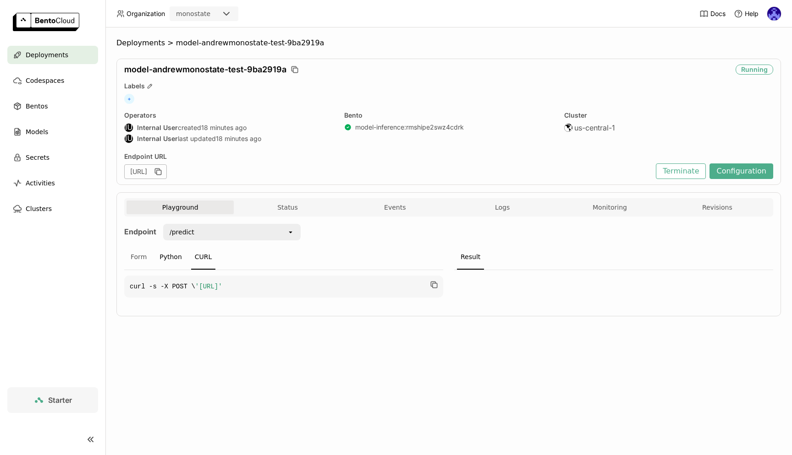
click at [173, 261] on div "Python" at bounding box center [171, 257] width 30 height 25
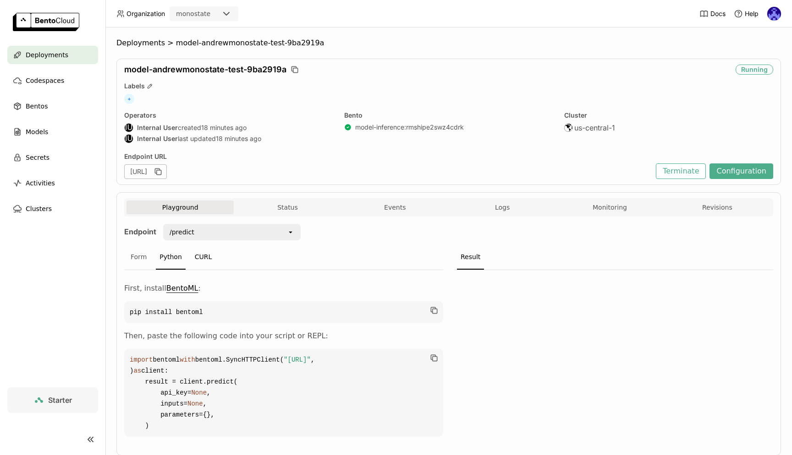
click at [199, 260] on div "CURL" at bounding box center [203, 257] width 25 height 25
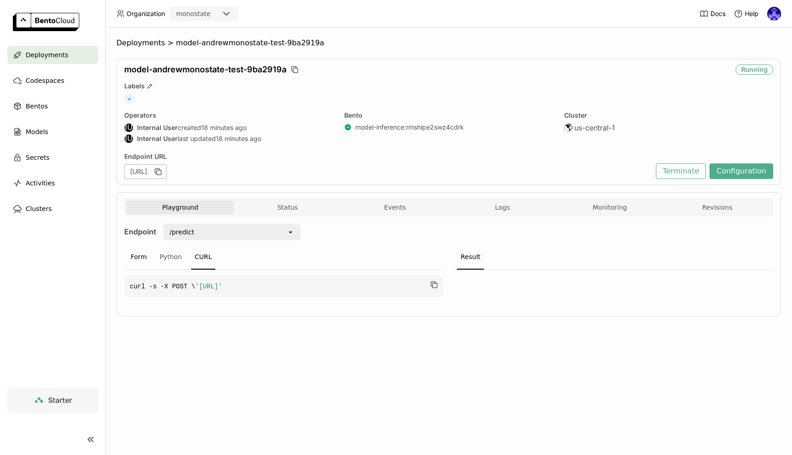
click at [140, 261] on div "Form" at bounding box center [138, 257] width 23 height 25
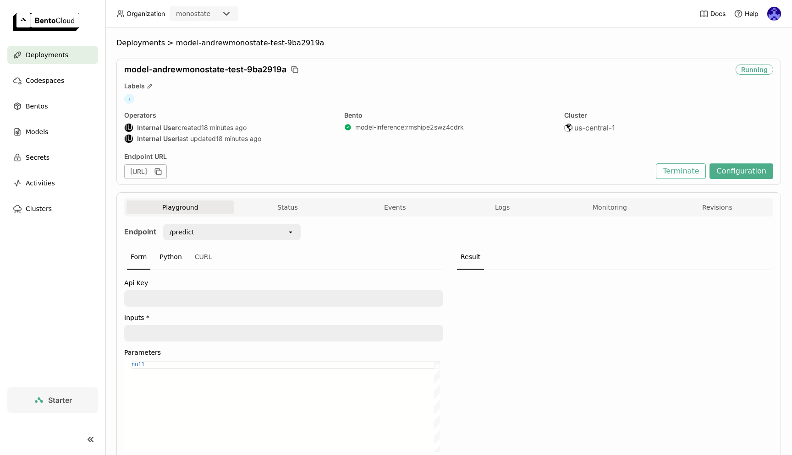
click at [168, 262] on div "Python" at bounding box center [171, 257] width 30 height 25
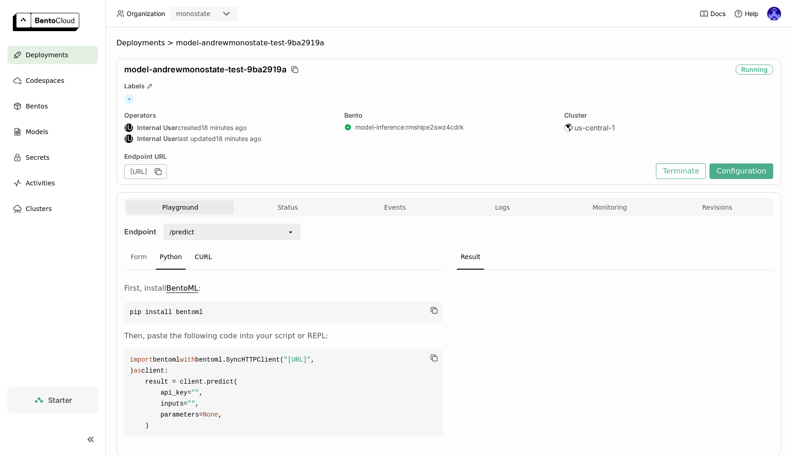
click at [201, 262] on div "CURL" at bounding box center [203, 257] width 25 height 25
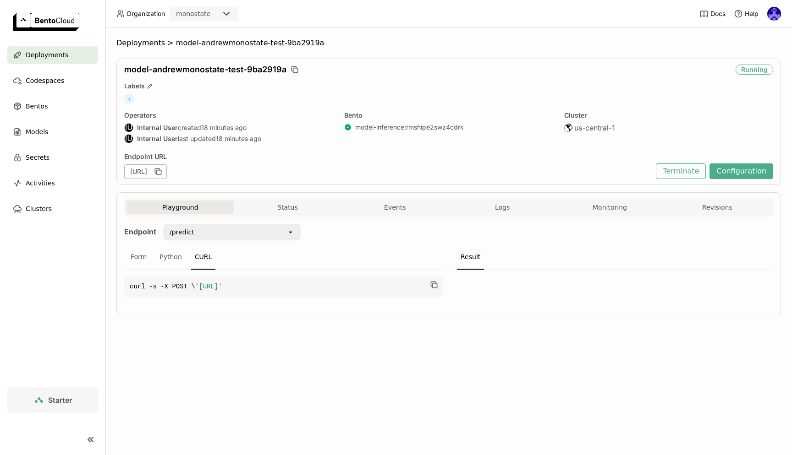
click at [362, 256] on div "Form Python CURL" at bounding box center [283, 257] width 319 height 25
click at [280, 258] on div "Form Python CURL" at bounding box center [283, 257] width 319 height 25
click at [294, 367] on div "Deployments > model-andrewmonostate-test-9ba2919a model-andrewmonostate-test-9b…" at bounding box center [448, 241] width 686 height 428
click at [181, 257] on div "Python" at bounding box center [171, 257] width 30 height 25
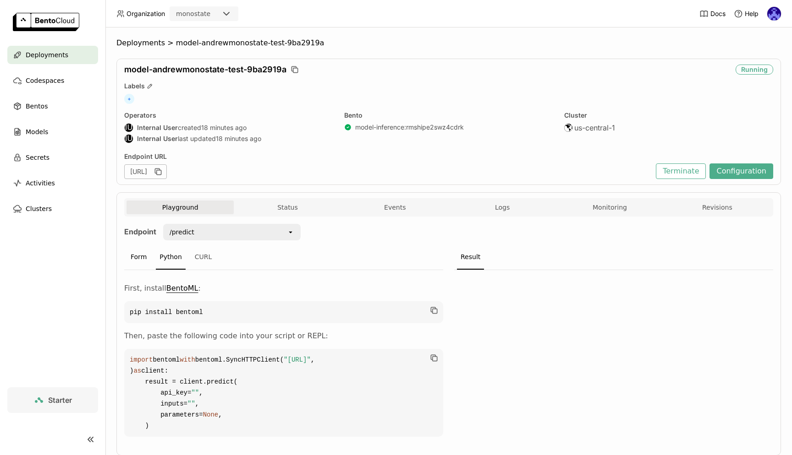
click at [140, 259] on div "Form" at bounding box center [138, 257] width 23 height 25
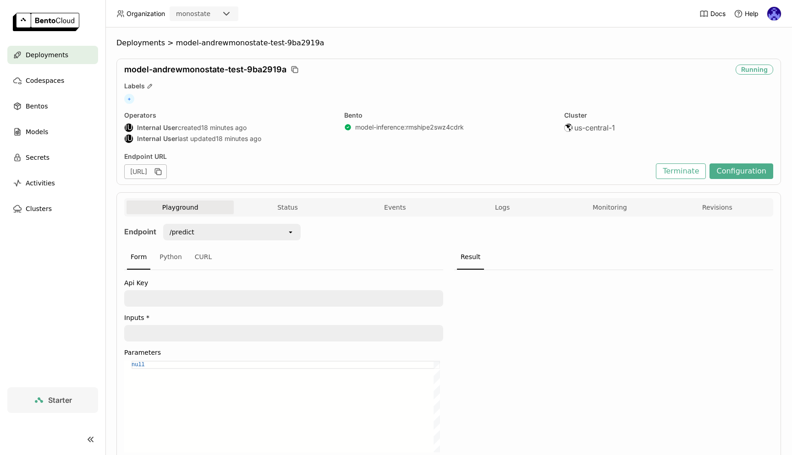
scroll to position [65, 0]
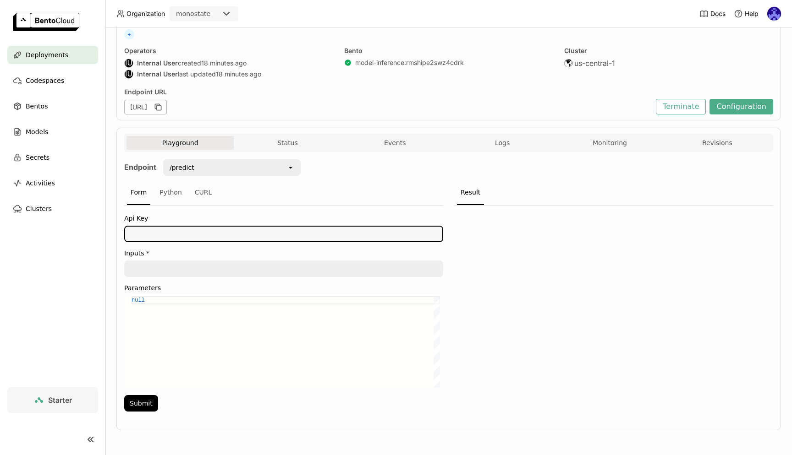
click at [158, 232] on textarea at bounding box center [283, 234] width 317 height 15
click at [168, 197] on div "Python" at bounding box center [171, 192] width 30 height 25
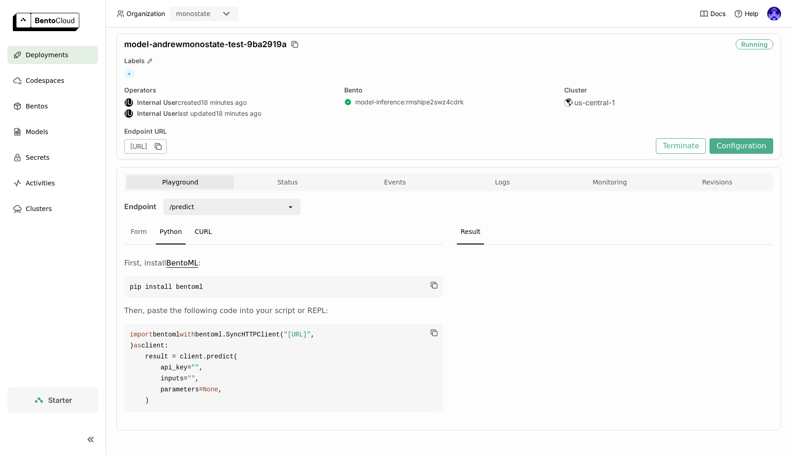
scroll to position [58, 0]
click at [128, 220] on div "Form" at bounding box center [138, 232] width 23 height 25
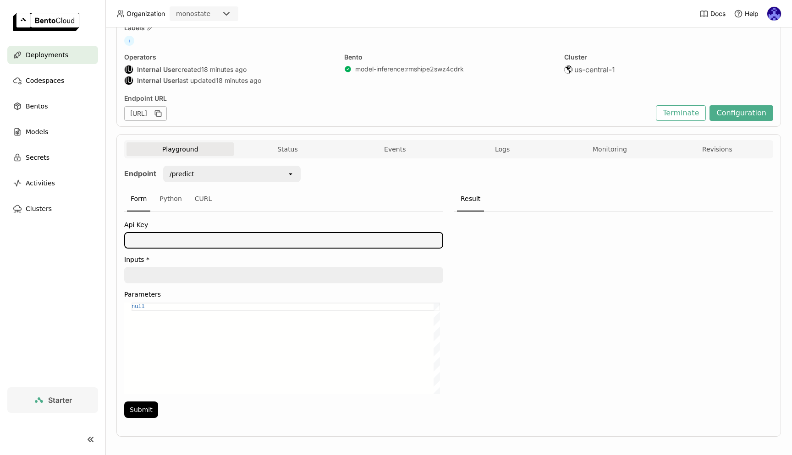
click at [165, 244] on textarea at bounding box center [283, 240] width 317 height 15
click at [175, 283] on div at bounding box center [283, 275] width 319 height 16
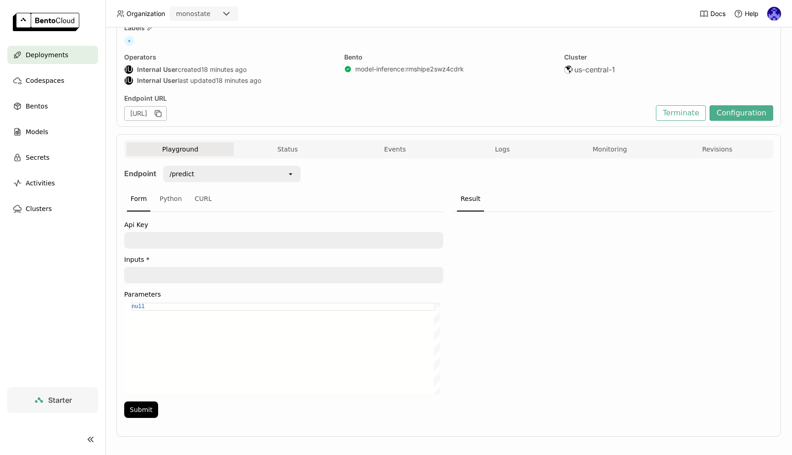
click at [177, 278] on textarea at bounding box center [283, 275] width 317 height 15
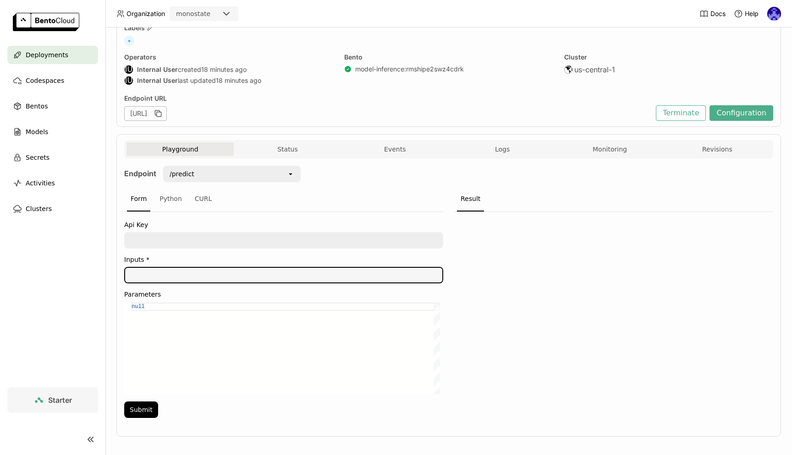
click at [177, 278] on textarea at bounding box center [283, 275] width 317 height 15
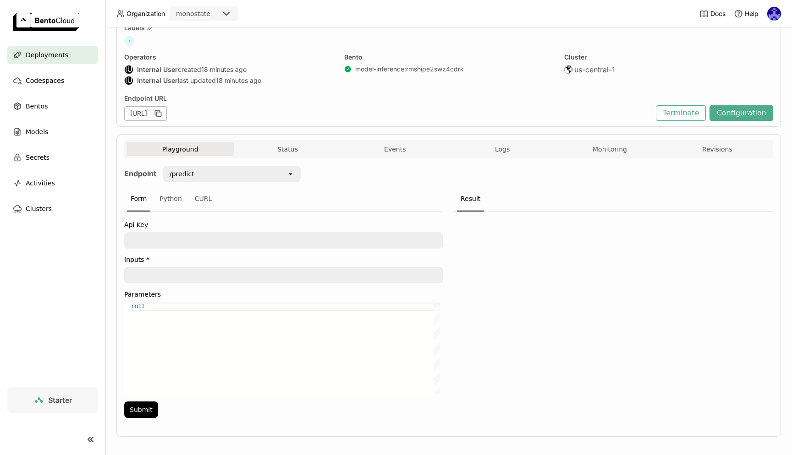
click at [210, 179] on div "/predict" at bounding box center [225, 174] width 123 height 15
click at [211, 197] on div "/health" at bounding box center [231, 194] width 123 height 9
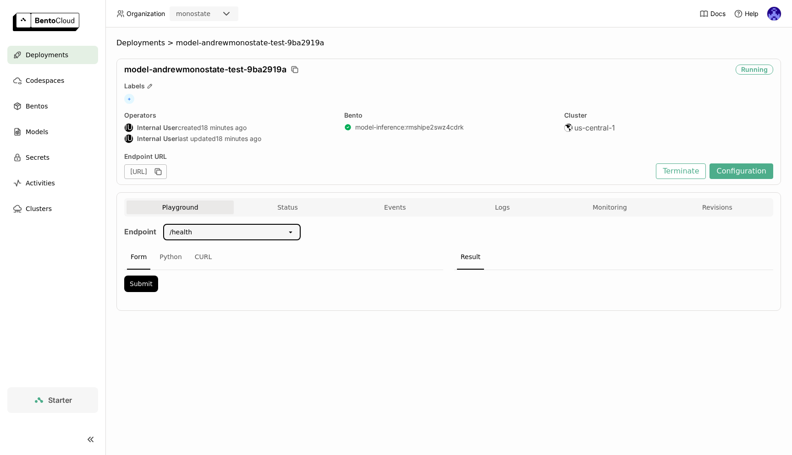
scroll to position [0, 0]
click at [144, 284] on button "Submit" at bounding box center [141, 284] width 34 height 16
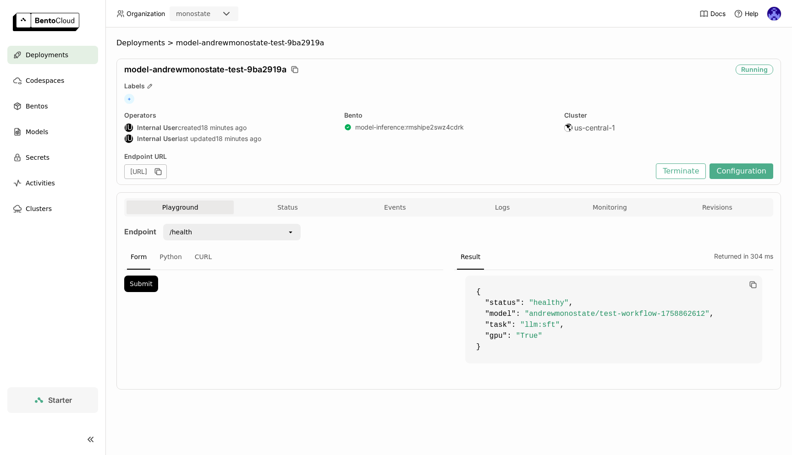
click at [228, 236] on div "/health" at bounding box center [225, 232] width 123 height 15
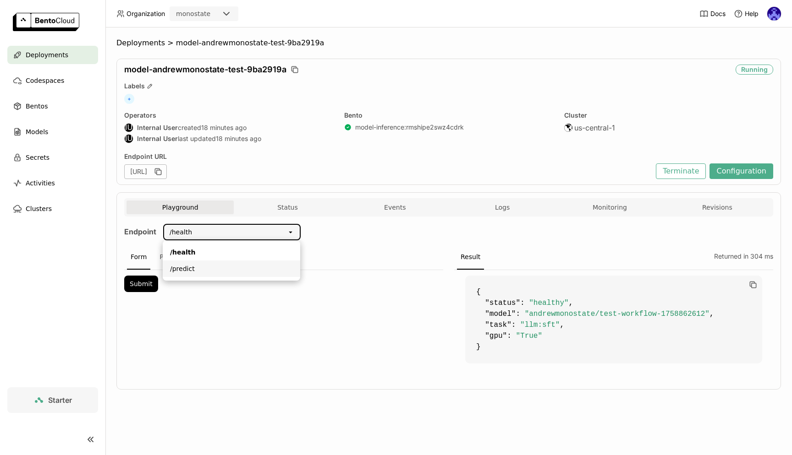
click at [210, 265] on div "/predict" at bounding box center [231, 268] width 123 height 9
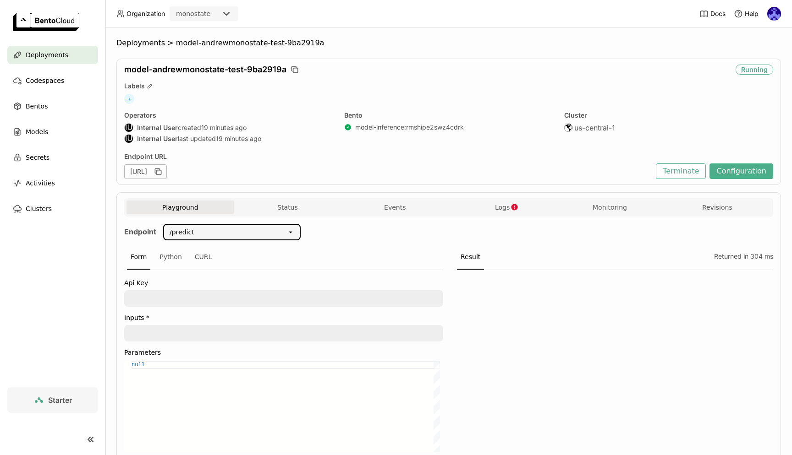
click at [224, 306] on textarea at bounding box center [283, 298] width 317 height 15
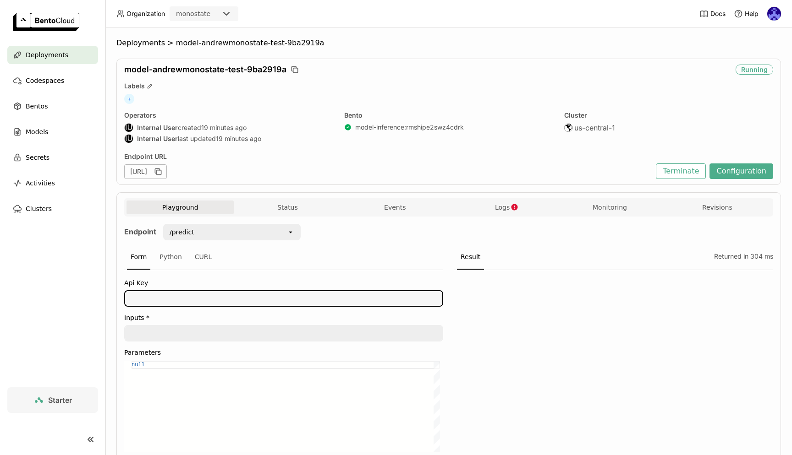
paste textarea "abd34131421ee7bf07510a9c2dc8ca4b0da962ad30de3e551605d9fa06f8ce8b"
type textarea "abd34131421ee7bf07510a9c2dc8ca4b0da962ad30de3e551605d9fa06f8ce8b"
click at [203, 329] on textarea at bounding box center [283, 333] width 317 height 15
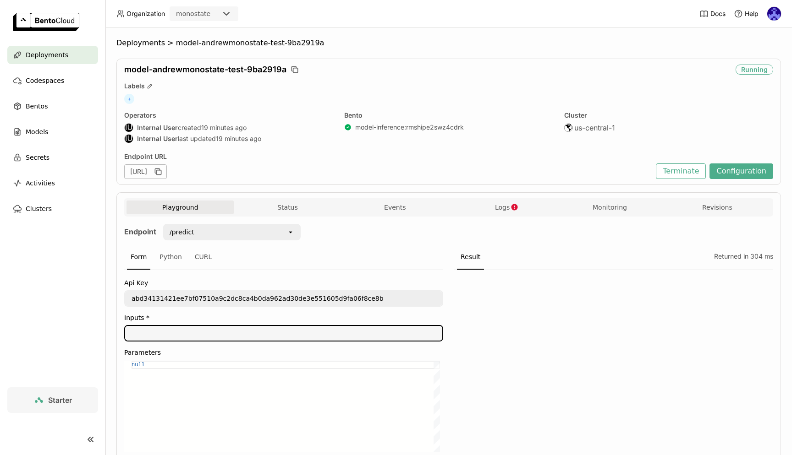
click at [222, 334] on textarea at bounding box center [283, 333] width 317 height 15
click at [192, 364] on div "null" at bounding box center [285, 365] width 308 height 8
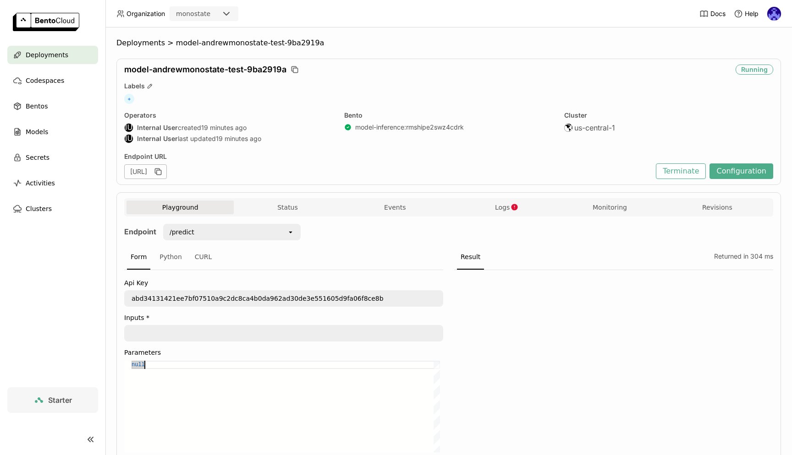
click at [194, 365] on div "null" at bounding box center [285, 365] width 308 height 8
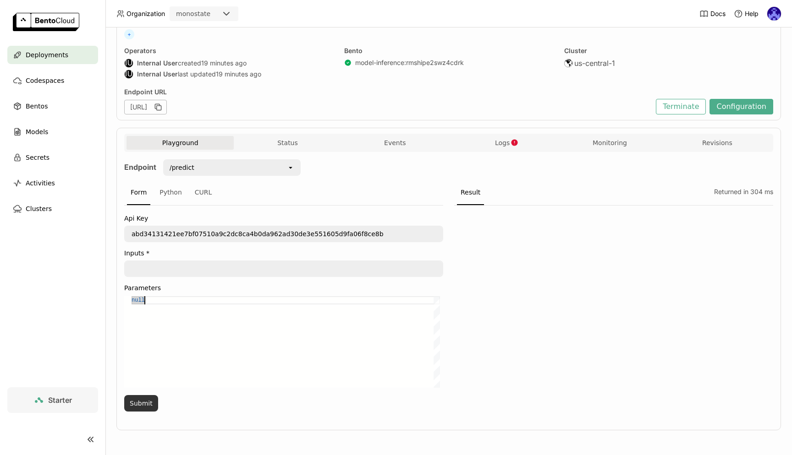
click at [148, 400] on button "Submit" at bounding box center [141, 403] width 34 height 16
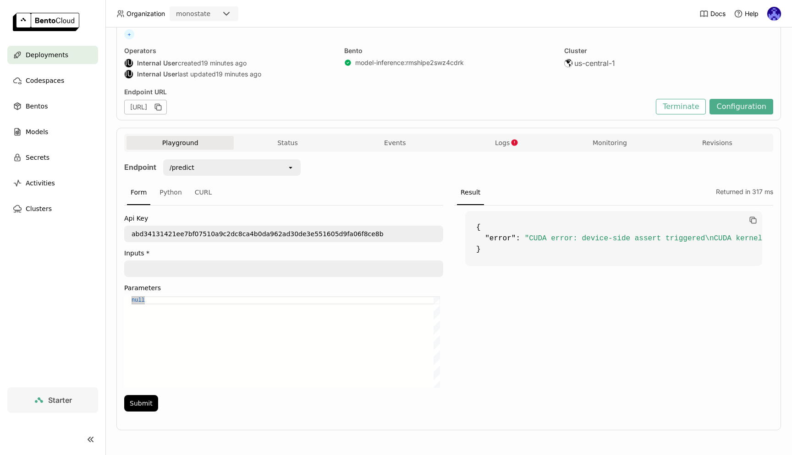
scroll to position [0, 0]
click at [497, 142] on span "Logs" at bounding box center [502, 143] width 15 height 8
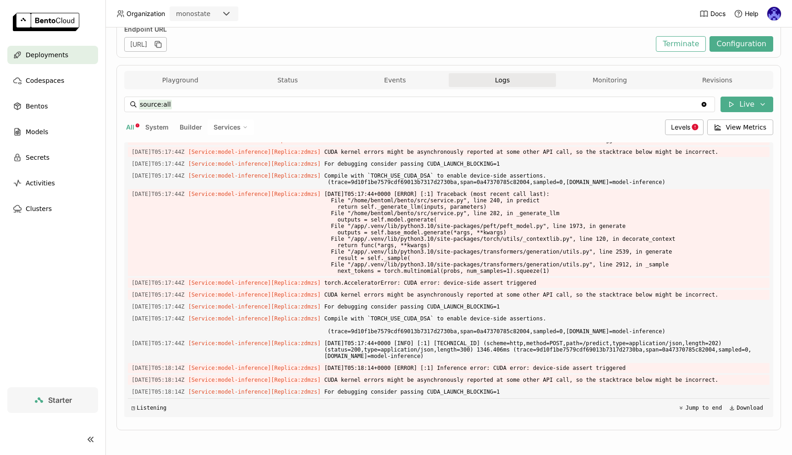
scroll to position [1995, 0]
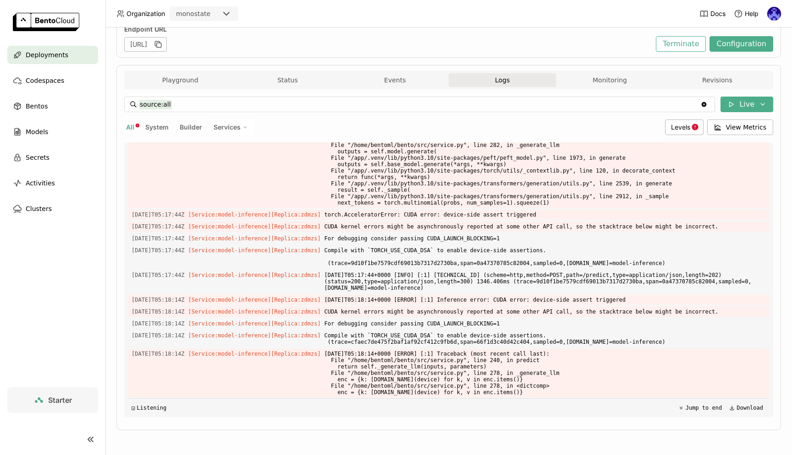
drag, startPoint x: 701, startPoint y: 395, endPoint x: 340, endPoint y: 315, distance: 370.2
click at [340, 315] on div "Load older logs [DATE]T04:59:30Z [Builder] [ model-inference:rmshipe2swz4cdrk ]…" at bounding box center [448, 279] width 641 height 275
copy div "pytorch/aten/src/ATen/native/cuda/[DOMAIN_NAME]:112: _assert_async_cuda_kernel:…"
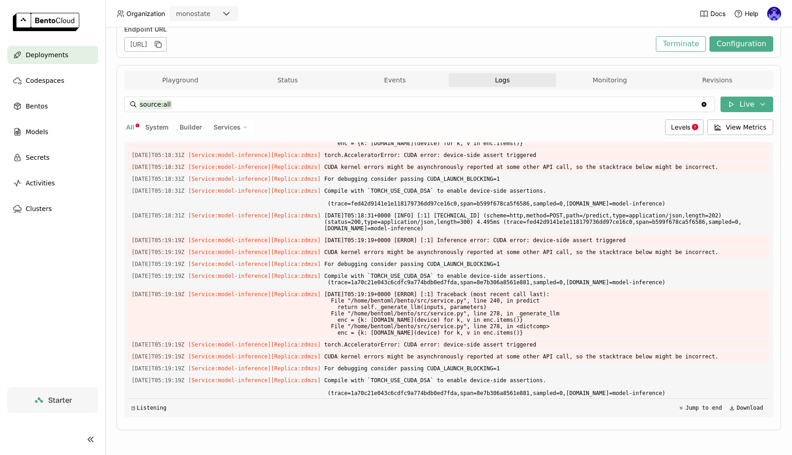
scroll to position [2722, 0]
